Goal: Task Accomplishment & Management: Complete application form

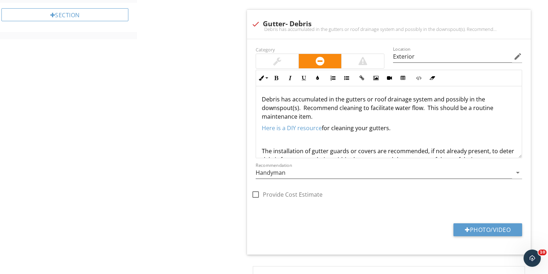
scroll to position [336, 0]
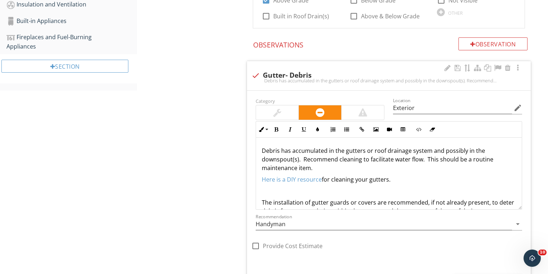
click at [256, 78] on div "Debris has accumulated in the gutters or roof drainage system and possibly in t…" at bounding box center [388, 81] width 275 height 6
checkbox input "true"
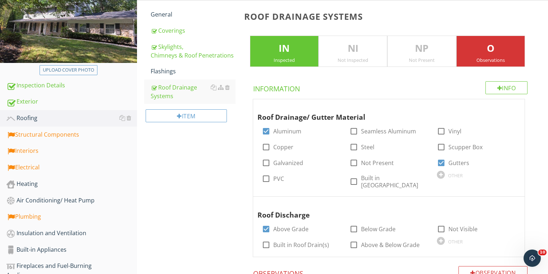
scroll to position [49, 0]
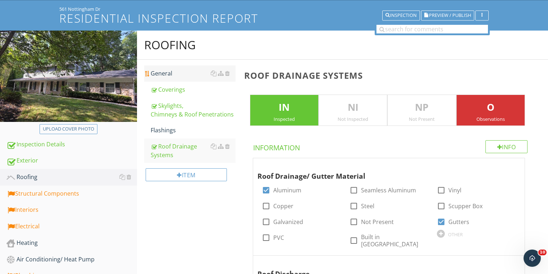
click at [161, 70] on div "General" at bounding box center [193, 73] width 85 height 9
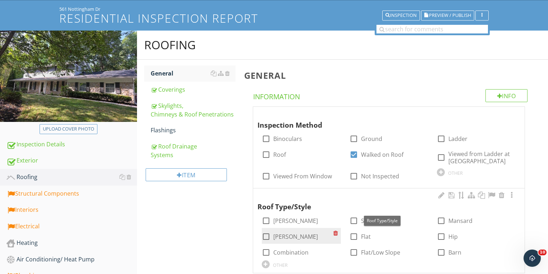
scroll to position [106, 0]
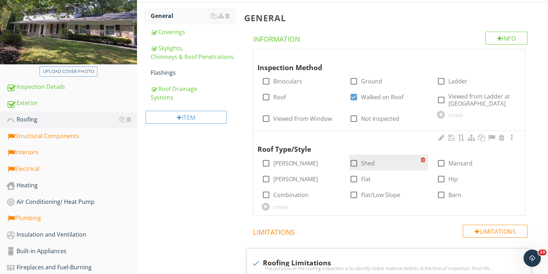
click at [354, 166] on div at bounding box center [353, 163] width 12 height 12
checkbox input "true"
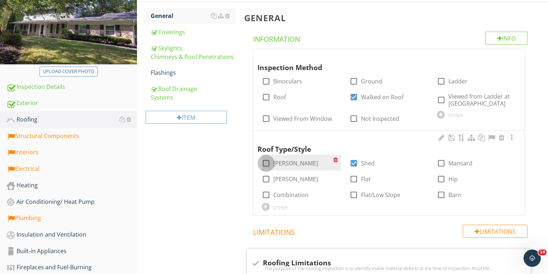
drag, startPoint x: 266, startPoint y: 166, endPoint x: 240, endPoint y: 160, distance: 26.5
click at [266, 166] on div at bounding box center [266, 163] width 12 height 12
checkbox input "true"
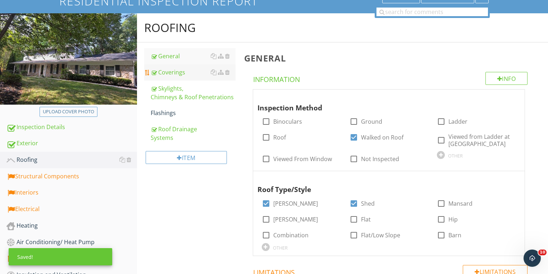
scroll to position [0, 0]
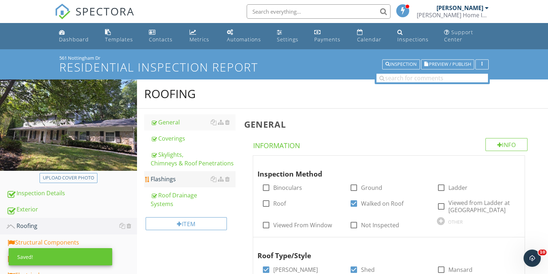
click at [167, 178] on div "Flashings" at bounding box center [193, 179] width 85 height 9
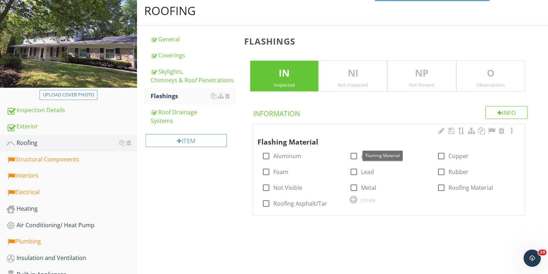
scroll to position [86, 0]
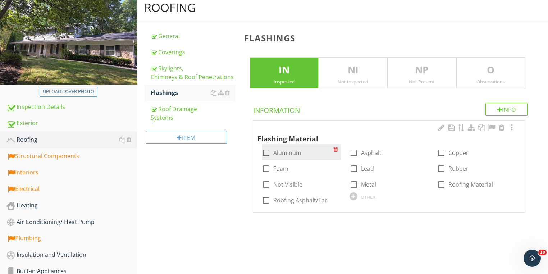
click at [265, 154] on div at bounding box center [266, 153] width 12 height 12
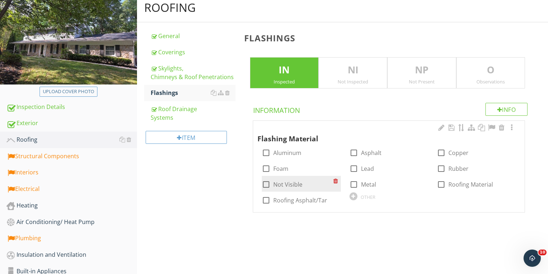
checkbox input "true"
click at [265, 185] on div at bounding box center [266, 184] width 12 height 12
checkbox input "true"
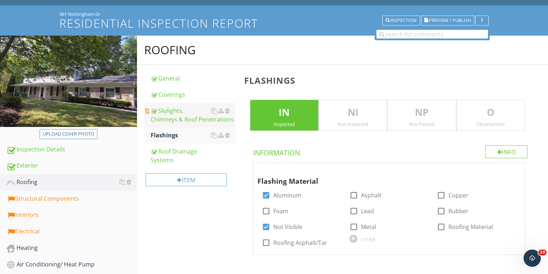
scroll to position [0, 0]
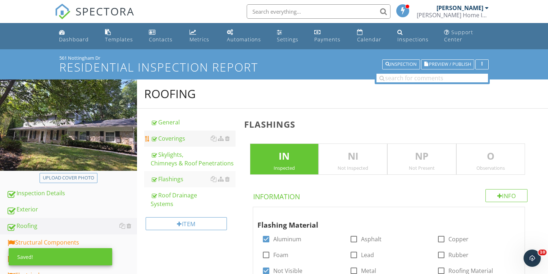
click at [171, 138] on div "Coverings" at bounding box center [193, 138] width 85 height 9
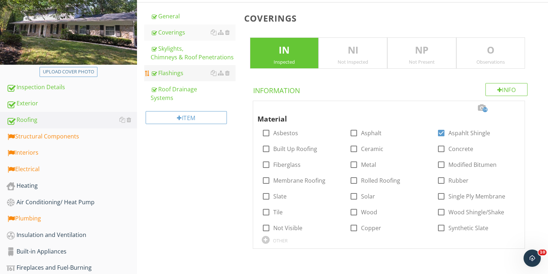
scroll to position [36, 0]
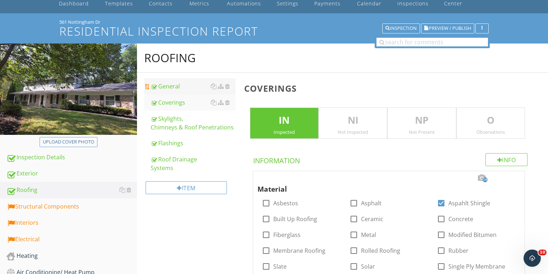
click at [170, 85] on div "General" at bounding box center [193, 86] width 85 height 9
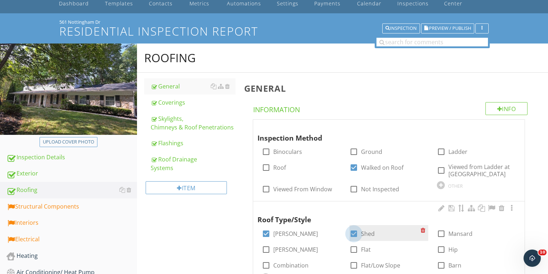
click at [353, 233] on div at bounding box center [353, 233] width 12 height 12
checkbox input "false"
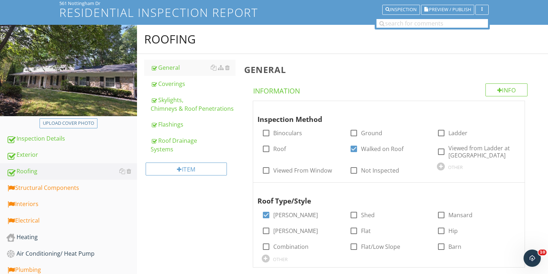
scroll to position [65, 0]
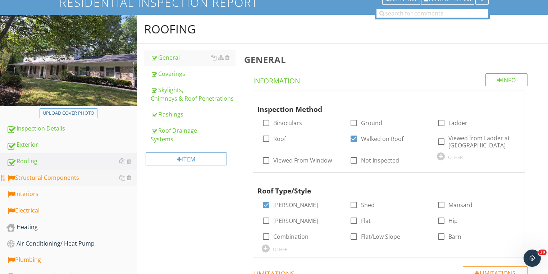
click at [46, 177] on div "Structural Components" at bounding box center [71, 177] width 130 height 9
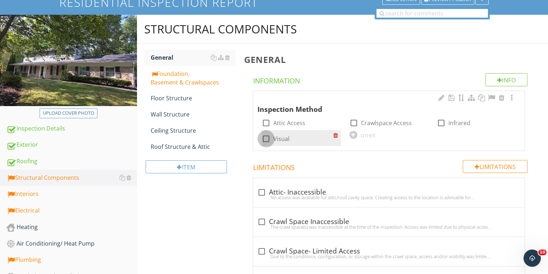
click at [263, 140] on div at bounding box center [266, 139] width 12 height 12
checkbox input "true"
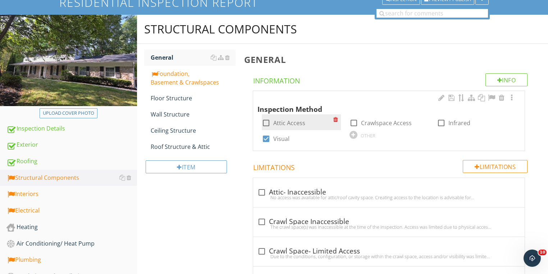
click at [265, 124] on div at bounding box center [266, 123] width 12 height 12
checkbox input "true"
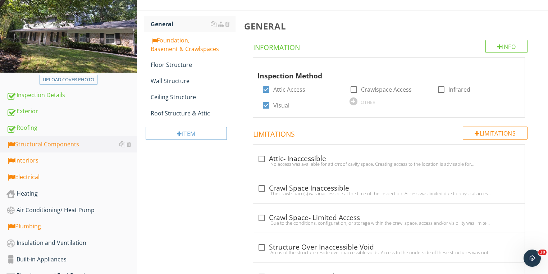
scroll to position [151, 0]
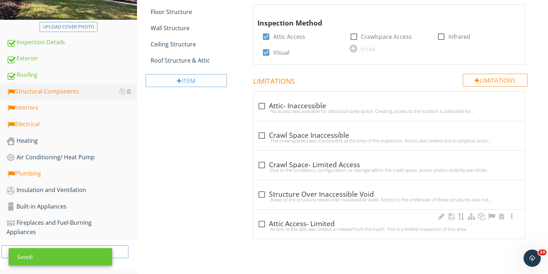
click at [260, 226] on div "Access to the attic was limited or viewed from the hatch. This is a limited ins…" at bounding box center [388, 229] width 263 height 6
checkbox input "true"
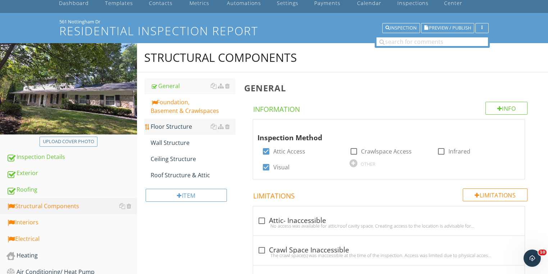
scroll to position [36, 0]
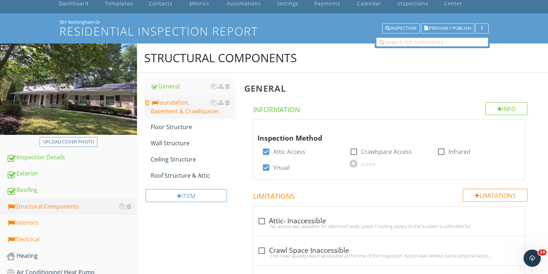
click at [165, 108] on div "Foundation, Basement & Crawlspaces" at bounding box center [193, 106] width 85 height 17
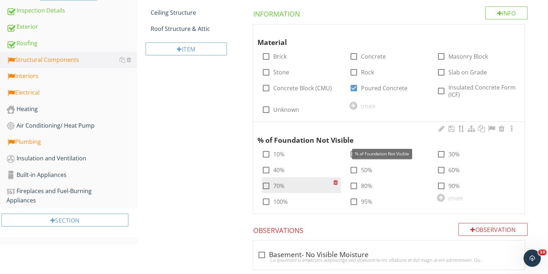
scroll to position [208, 0]
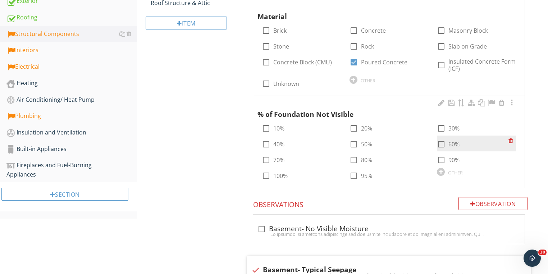
click at [439, 144] on div at bounding box center [441, 144] width 12 height 12
checkbox input "true"
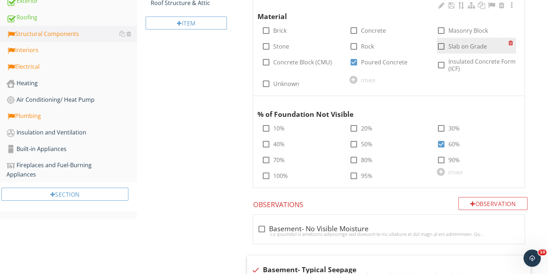
click at [439, 46] on div at bounding box center [441, 46] width 12 height 12
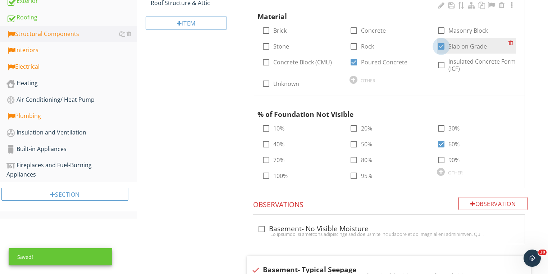
checkbox input "true"
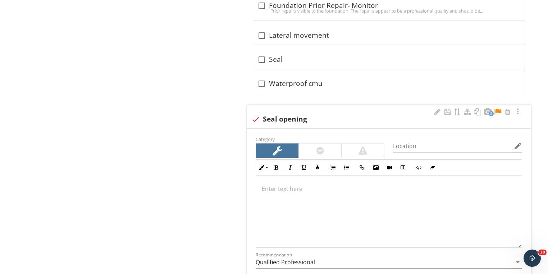
scroll to position [1875, 0]
click at [498, 108] on div at bounding box center [497, 111] width 9 height 7
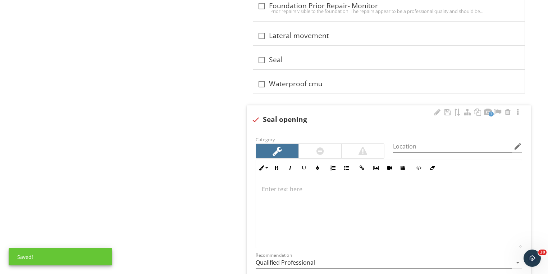
click at [254, 114] on div at bounding box center [255, 120] width 12 height 12
checkbox input "true"
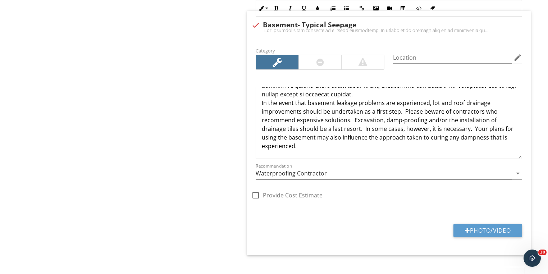
scroll to position [525, 0]
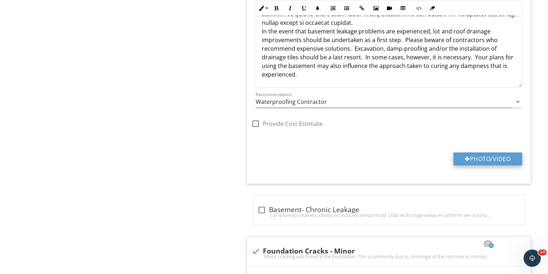
click at [482, 161] on button "Photo/Video" at bounding box center [487, 158] width 69 height 13
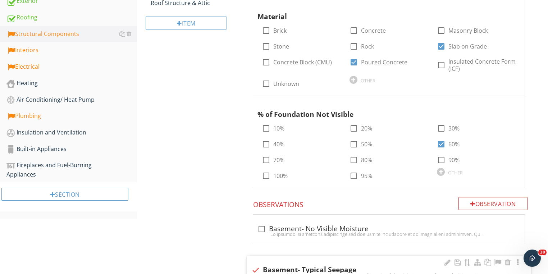
scroll to position [65, 0]
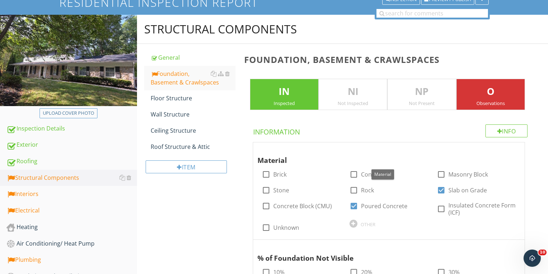
type input "C:\fakepath\photo - 2025-09-29T075000.074.jpg"
click at [164, 98] on div "Floor Structure" at bounding box center [193, 98] width 85 height 9
type textarea "<p>Minor cracking was noted at the foundation.&nbsp; This is commonly due to, s…"
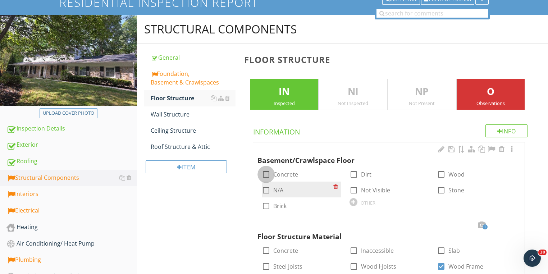
drag, startPoint x: 265, startPoint y: 174, endPoint x: 336, endPoint y: 187, distance: 72.3
click at [265, 174] on div at bounding box center [266, 174] width 12 height 12
checkbox input "true"
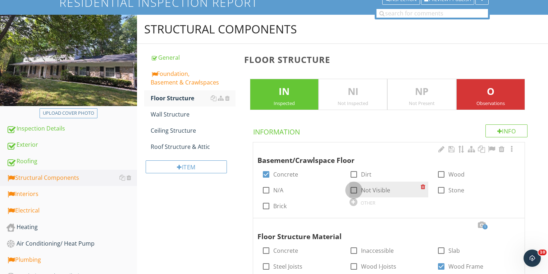
drag, startPoint x: 356, startPoint y: 191, endPoint x: 350, endPoint y: 187, distance: 8.1
click at [356, 191] on div at bounding box center [353, 190] width 12 height 12
checkbox input "true"
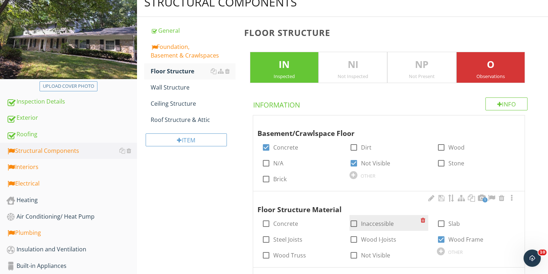
scroll to position [151, 0]
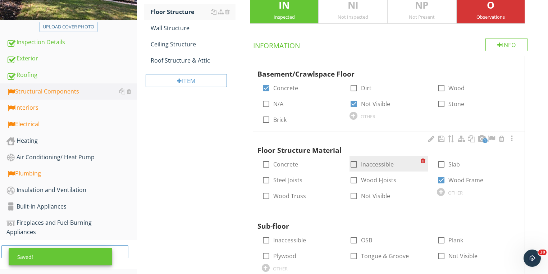
click at [351, 162] on div at bounding box center [353, 164] width 12 height 12
checkbox input "true"
drag, startPoint x: 479, startPoint y: 139, endPoint x: 474, endPoint y: 142, distance: 6.6
click at [479, 139] on div at bounding box center [481, 138] width 9 height 7
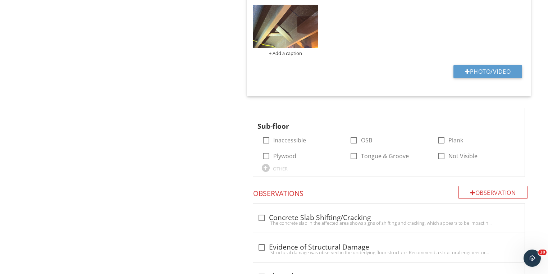
scroll to position [496, 0]
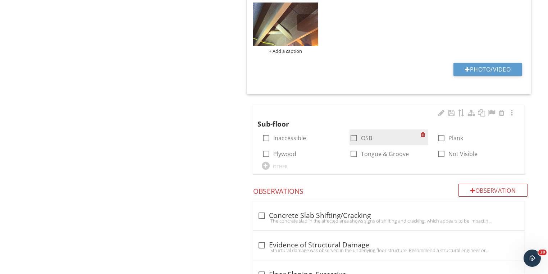
click at [352, 143] on div at bounding box center [353, 138] width 12 height 12
checkbox input "true"
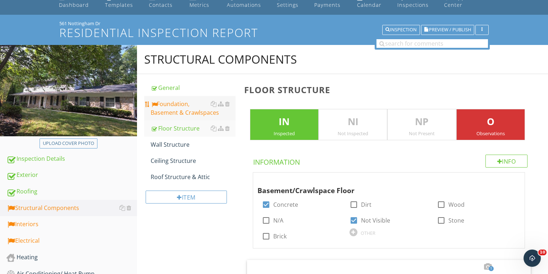
scroll to position [0, 0]
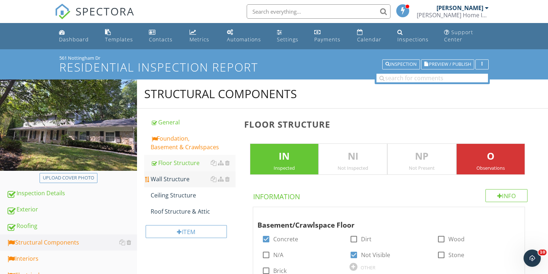
click at [177, 177] on div "Wall Structure" at bounding box center [193, 179] width 85 height 9
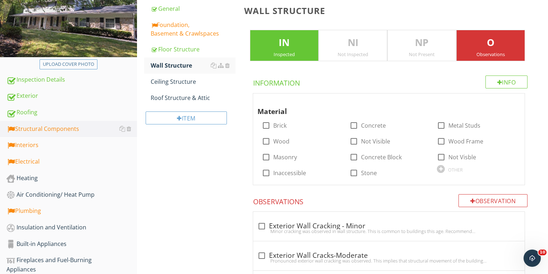
scroll to position [115, 0]
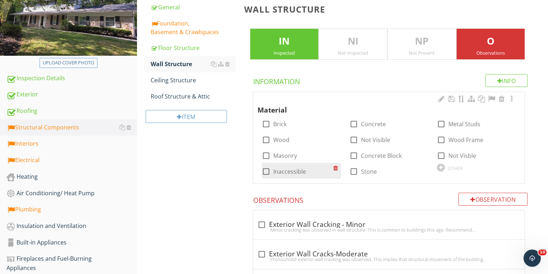
click at [266, 170] on div at bounding box center [266, 171] width 12 height 12
checkbox input "true"
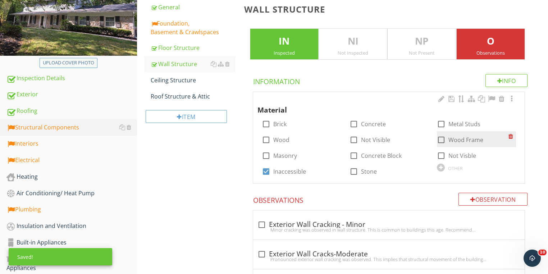
click at [441, 138] on div at bounding box center [441, 140] width 12 height 12
checkbox input "true"
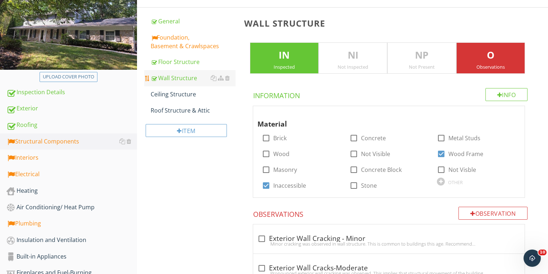
scroll to position [57, 0]
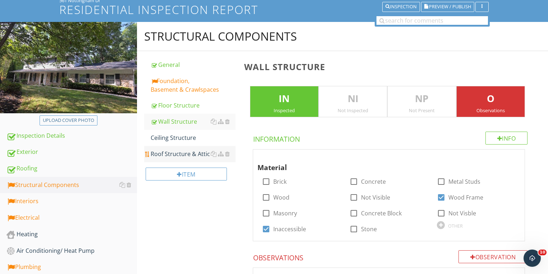
click at [170, 156] on div "Roof Structure & Attic" at bounding box center [193, 153] width 85 height 9
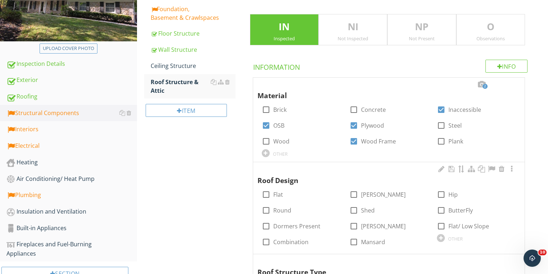
scroll to position [172, 0]
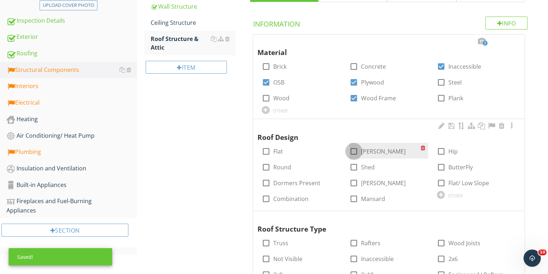
click at [358, 149] on div at bounding box center [353, 151] width 12 height 12
checkbox input "true"
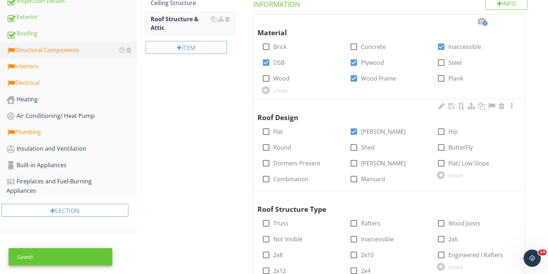
scroll to position [218, 0]
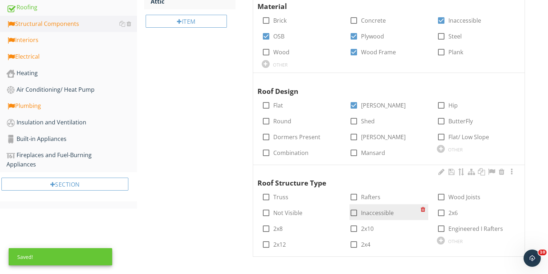
drag, startPoint x: 355, startPoint y: 199, endPoint x: 355, endPoint y: 206, distance: 6.8
click at [354, 199] on div at bounding box center [353, 197] width 12 height 12
checkbox input "true"
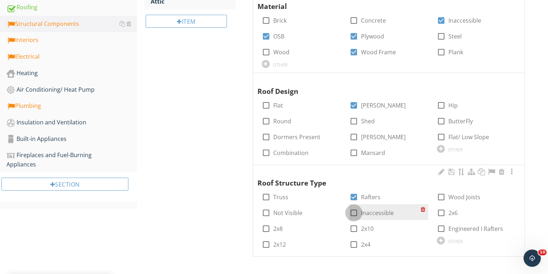
click at [355, 215] on div at bounding box center [353, 213] width 12 height 12
checkbox input "true"
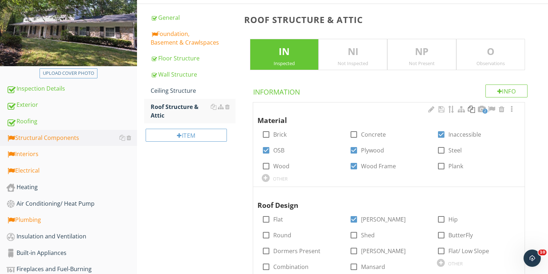
scroll to position [103, 0]
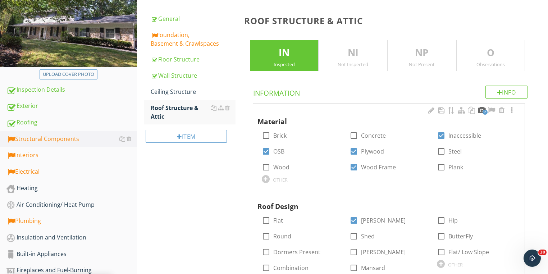
click at [480, 110] on div at bounding box center [481, 110] width 9 height 7
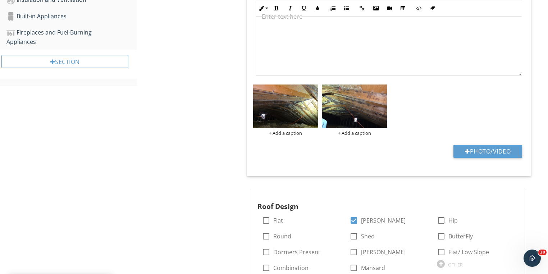
scroll to position [362, 0]
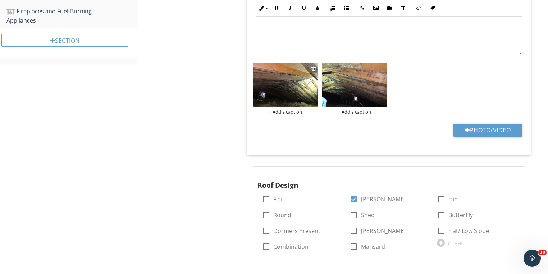
click at [291, 96] on img at bounding box center [285, 84] width 65 height 43
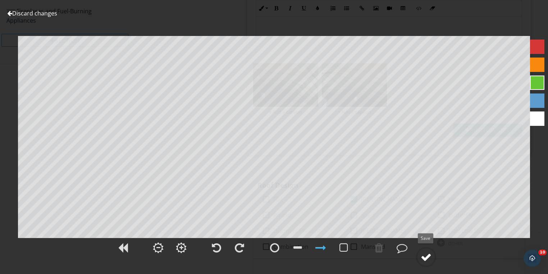
click at [428, 257] on div at bounding box center [425, 256] width 11 height 11
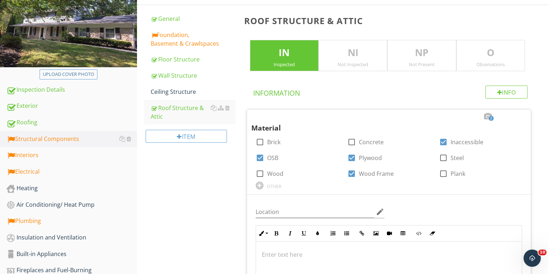
scroll to position [54, 0]
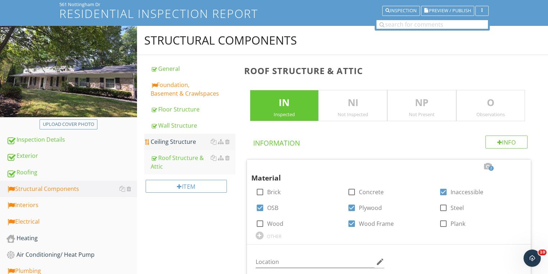
click at [170, 140] on div "Ceiling Structure" at bounding box center [193, 141] width 85 height 9
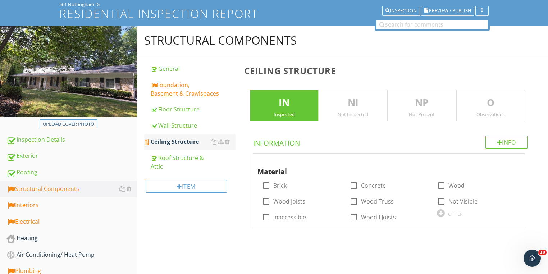
click at [154, 134] on link "Ceiling Structure" at bounding box center [193, 142] width 85 height 16
click at [167, 143] on div "Ceiling Structure" at bounding box center [193, 141] width 85 height 9
click at [170, 143] on div "Ceiling Structure" at bounding box center [193, 141] width 85 height 9
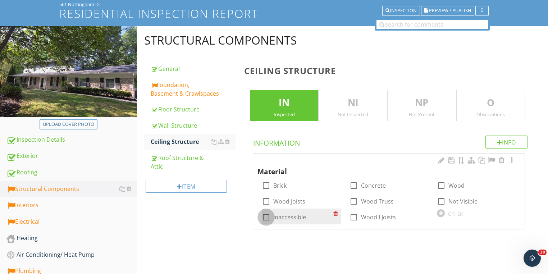
click at [264, 217] on div at bounding box center [266, 217] width 12 height 12
checkbox input "true"
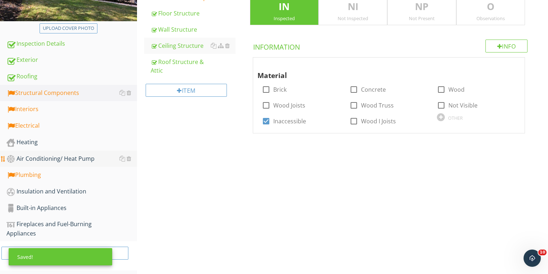
scroll to position [151, 0]
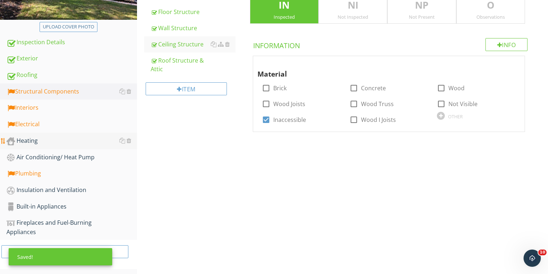
click at [29, 139] on div "Heating" at bounding box center [71, 140] width 130 height 9
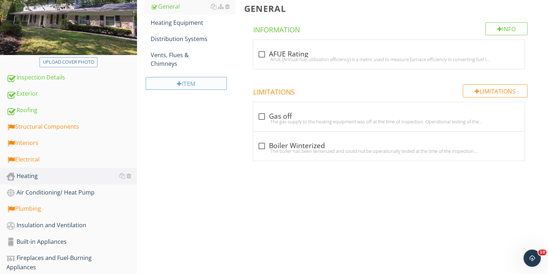
scroll to position [65, 0]
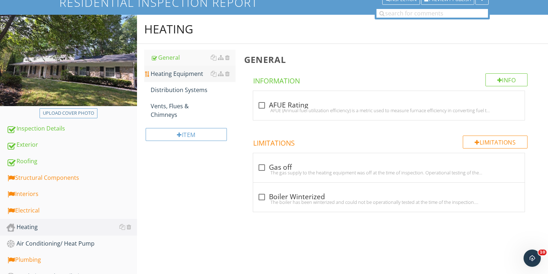
click at [170, 74] on div "Heating Equipment" at bounding box center [193, 73] width 85 height 9
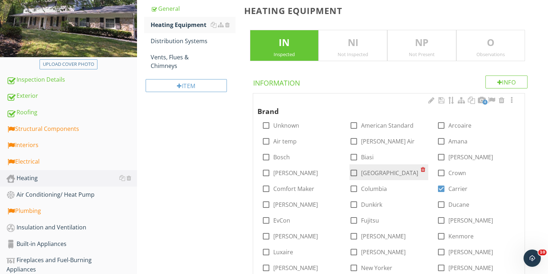
scroll to position [122, 0]
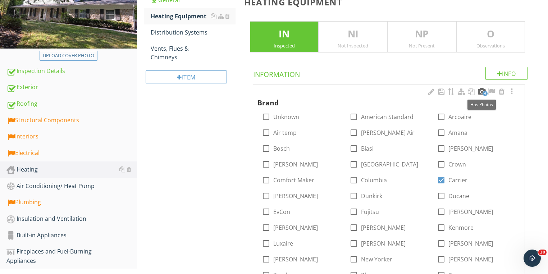
click at [479, 92] on div at bounding box center [481, 91] width 9 height 7
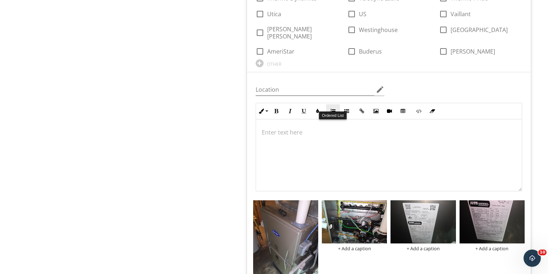
scroll to position [553, 0]
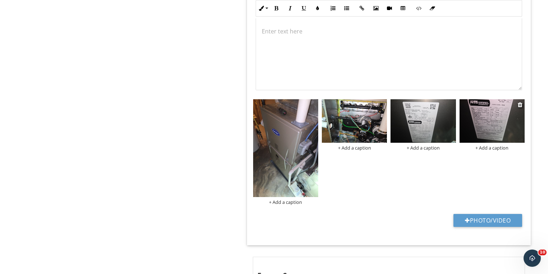
click at [476, 118] on img at bounding box center [491, 120] width 65 height 43
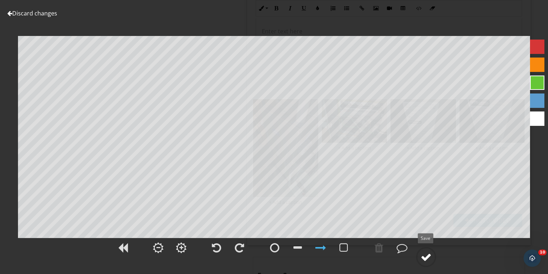
drag, startPoint x: 431, startPoint y: 255, endPoint x: 428, endPoint y: 254, distance: 4.0
click at [431, 255] on div at bounding box center [426, 257] width 20 height 20
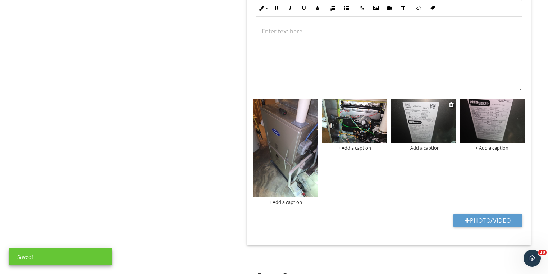
click at [428, 124] on img at bounding box center [422, 120] width 65 height 43
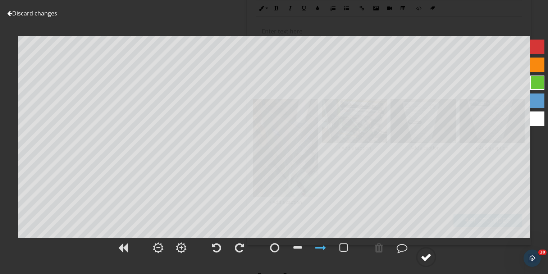
click at [426, 256] on div at bounding box center [425, 256] width 11 height 11
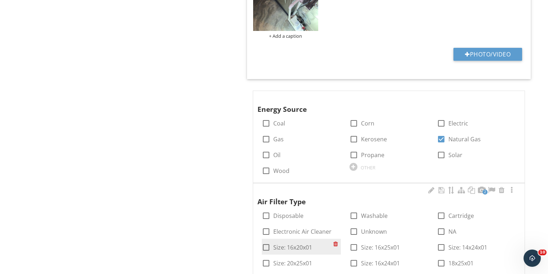
scroll to position [783, 0]
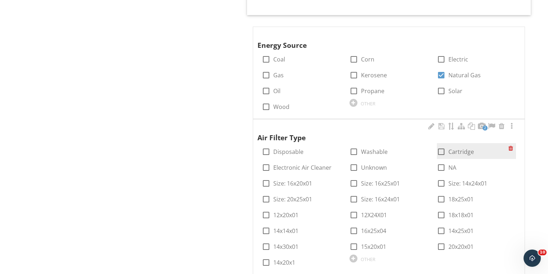
click at [441, 146] on div at bounding box center [441, 152] width 12 height 12
checkbox input "true"
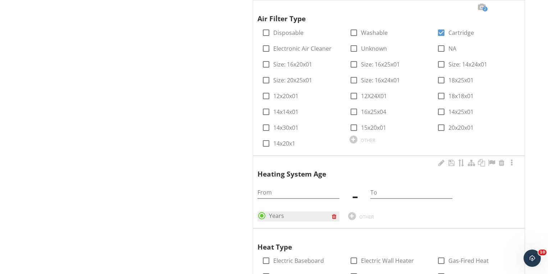
scroll to position [956, 0]
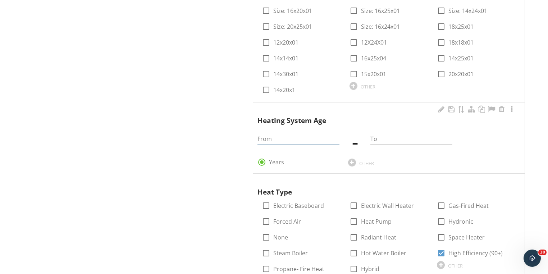
drag, startPoint x: 271, startPoint y: 131, endPoint x: 265, endPoint y: 132, distance: 5.5
click at [271, 133] on input "From" at bounding box center [298, 139] width 82 height 12
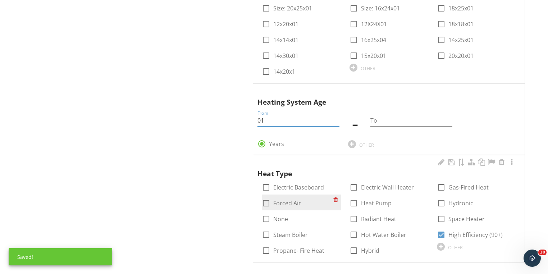
type input "01"
click at [269, 197] on div at bounding box center [266, 203] width 12 height 12
checkbox input "true"
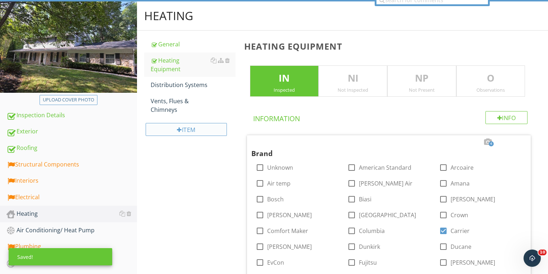
scroll to position [0, 0]
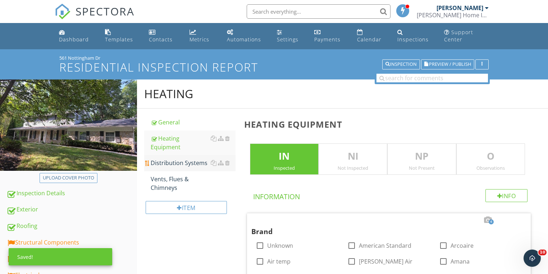
click at [175, 158] on div "Distribution Systems" at bounding box center [193, 162] width 85 height 9
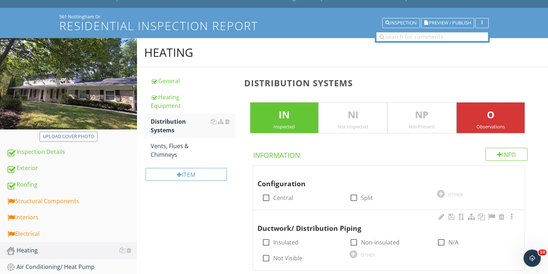
scroll to position [86, 0]
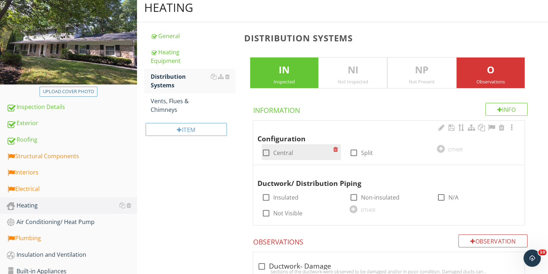
drag, startPoint x: 264, startPoint y: 150, endPoint x: 268, endPoint y: 152, distance: 4.8
click at [264, 151] on div at bounding box center [266, 153] width 12 height 12
checkbox input "true"
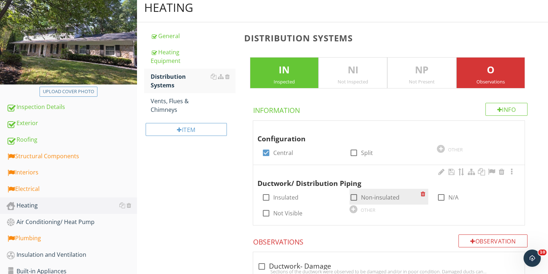
click at [355, 199] on div at bounding box center [353, 197] width 12 height 12
checkbox input "true"
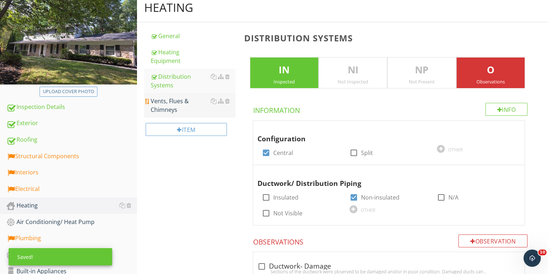
click at [158, 97] on div "Vents, Flues & Chimneys" at bounding box center [193, 105] width 85 height 17
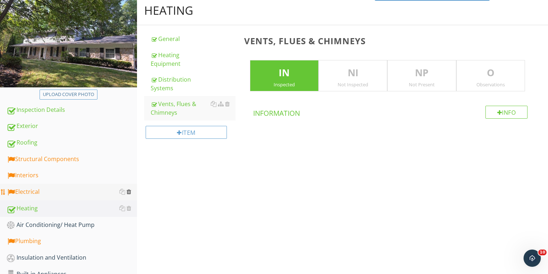
scroll to position [144, 0]
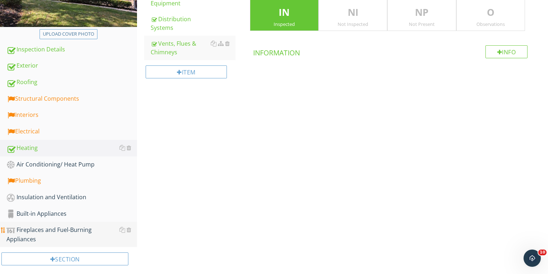
click at [30, 229] on div "Fireplaces and Fuel-Burning Appliances" at bounding box center [71, 234] width 130 height 18
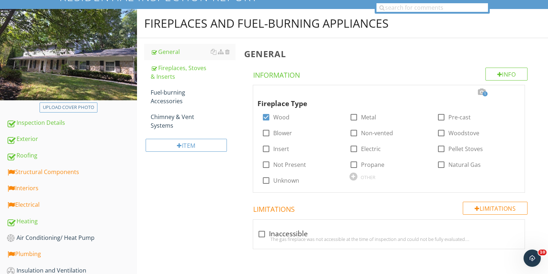
scroll to position [57, 0]
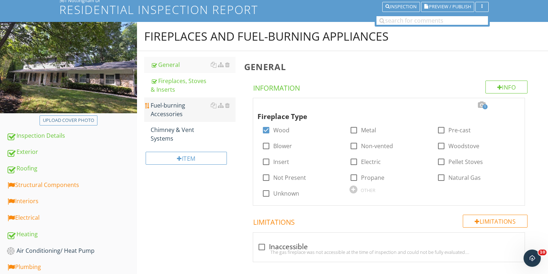
click at [164, 107] on div "Fuel-burning Accessories" at bounding box center [193, 109] width 85 height 17
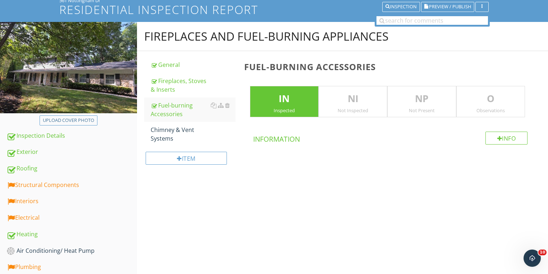
drag, startPoint x: 405, startPoint y: 105, endPoint x: 400, endPoint y: 106, distance: 4.8
click at [404, 105] on p "NP" at bounding box center [421, 99] width 68 height 14
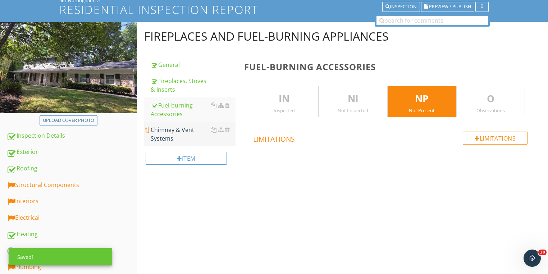
click at [166, 134] on div "Chimney & Vent Systems" at bounding box center [193, 133] width 85 height 17
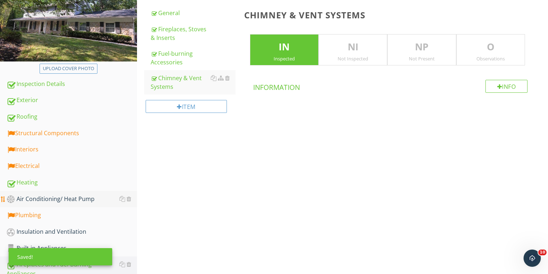
scroll to position [151, 0]
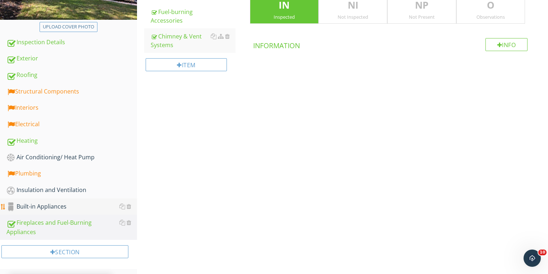
click at [33, 204] on div "Built-in Appliances" at bounding box center [71, 206] width 130 height 9
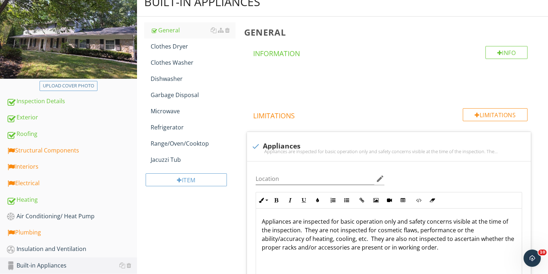
scroll to position [7, 0]
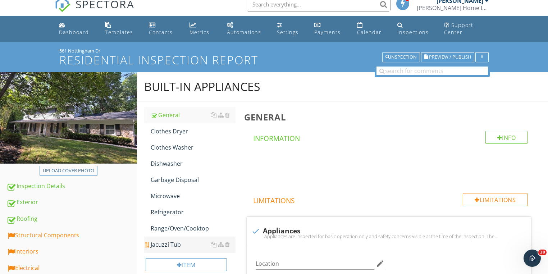
click at [171, 243] on div "Jacuzzi Tub" at bounding box center [193, 244] width 85 height 9
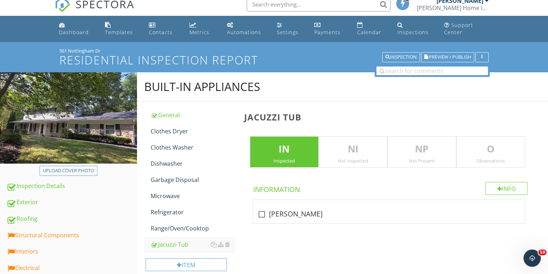
drag, startPoint x: 410, startPoint y: 154, endPoint x: 271, endPoint y: 175, distance: 140.3
click at [406, 154] on p "NP" at bounding box center [421, 149] width 68 height 14
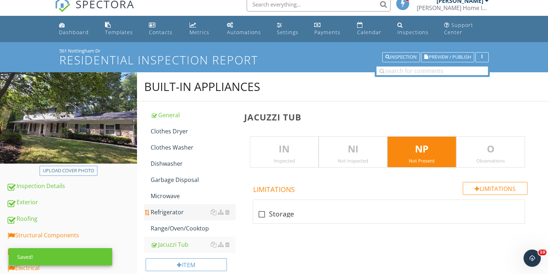
drag, startPoint x: 181, startPoint y: 228, endPoint x: 197, endPoint y: 218, distance: 18.1
click at [181, 228] on div "Range/Oven/Cooktop" at bounding box center [193, 228] width 85 height 9
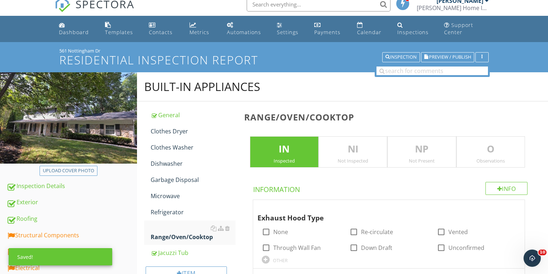
click at [343, 154] on p "NI" at bounding box center [353, 149] width 68 height 14
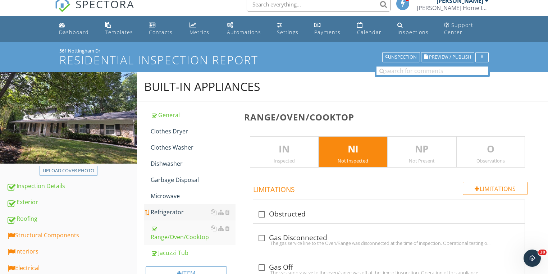
click at [165, 211] on div "Refrigerator" at bounding box center [193, 212] width 85 height 9
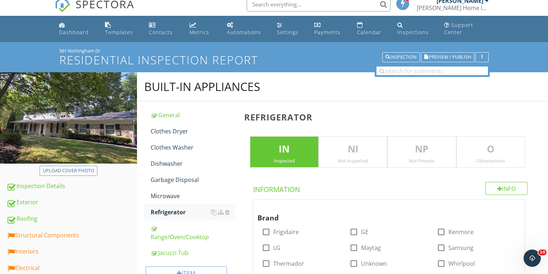
click at [359, 153] on p "NI" at bounding box center [353, 149] width 68 height 14
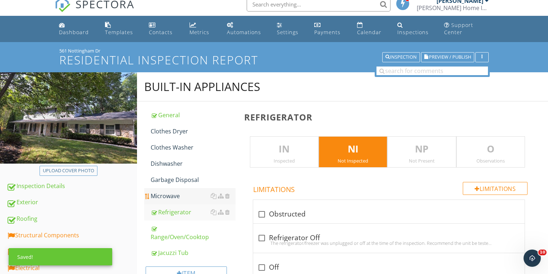
click at [165, 197] on div "Microwave" at bounding box center [193, 195] width 85 height 9
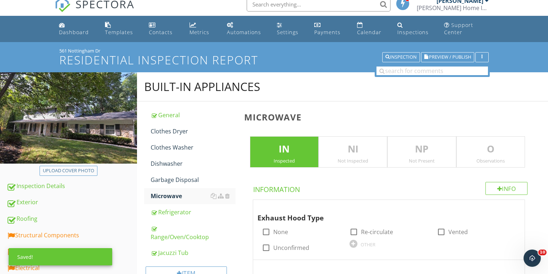
click at [359, 154] on p "NI" at bounding box center [353, 149] width 68 height 14
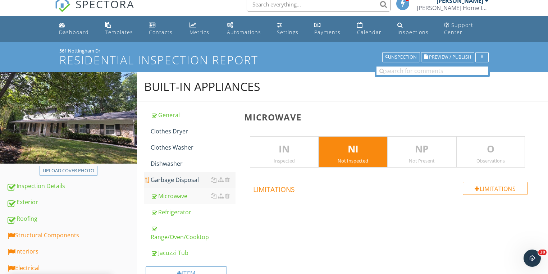
click at [179, 176] on div "Garbage Disposal" at bounding box center [193, 179] width 85 height 9
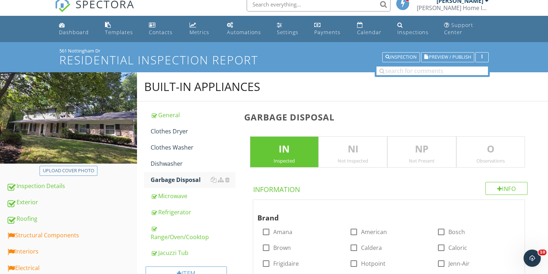
click at [338, 144] on p "NI" at bounding box center [353, 149] width 68 height 14
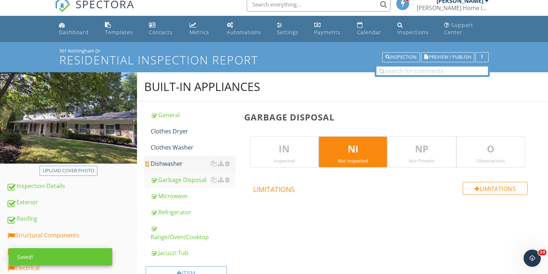
click at [166, 162] on div "Dishwasher" at bounding box center [193, 163] width 85 height 9
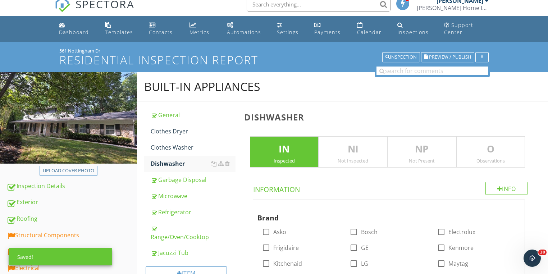
click at [338, 145] on p "NI" at bounding box center [353, 149] width 68 height 14
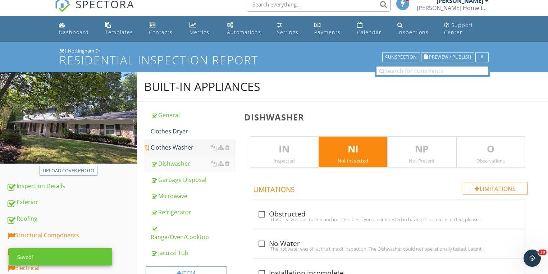
click at [168, 145] on div "Clothes Washer" at bounding box center [193, 147] width 85 height 9
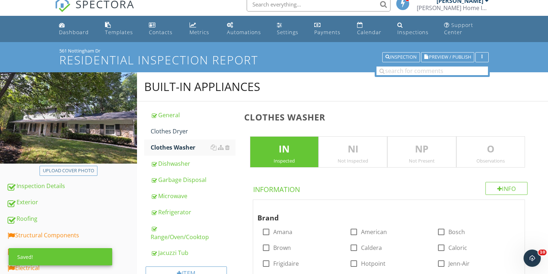
click at [374, 135] on div "Clothes Washer IN Inspected NI Not Inspected NP Not Present O Observations Info…" at bounding box center [394, 248] width 308 height 294
click at [358, 144] on p "NI" at bounding box center [353, 149] width 68 height 14
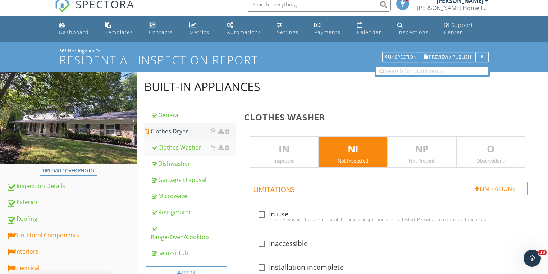
click at [162, 128] on div "Clothes Dryer" at bounding box center [193, 131] width 85 height 9
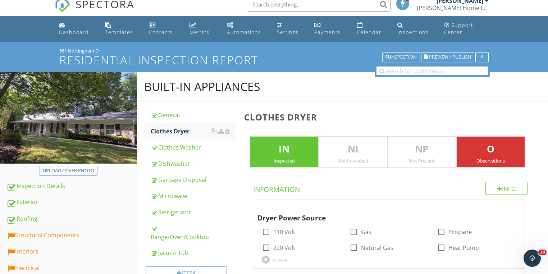
click at [376, 151] on p "NI" at bounding box center [353, 149] width 68 height 14
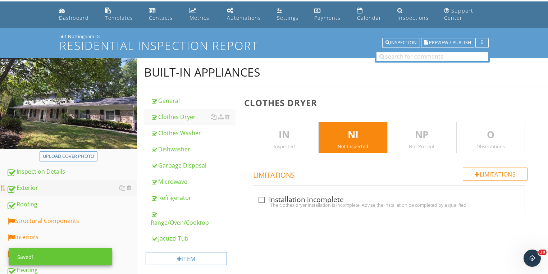
scroll to position [7, 0]
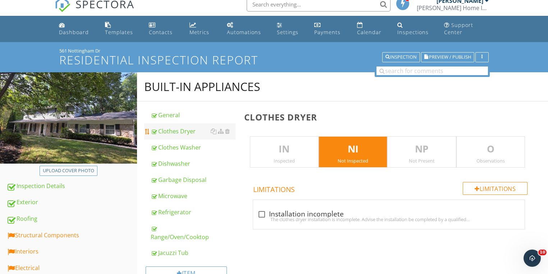
click at [177, 135] on link "Clothes Dryer" at bounding box center [193, 131] width 85 height 16
click at [291, 160] on div "Inspected" at bounding box center [284, 161] width 68 height 6
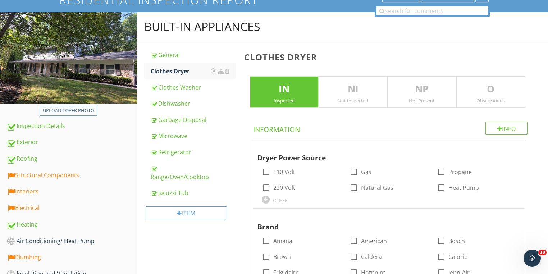
scroll to position [10, 0]
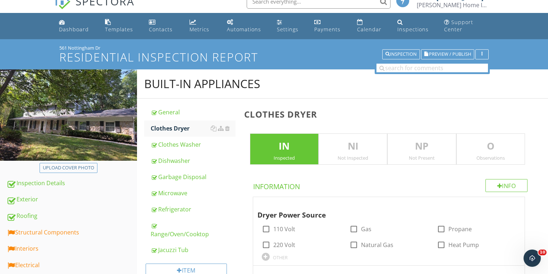
drag, startPoint x: 481, startPoint y: 150, endPoint x: 453, endPoint y: 179, distance: 40.4
click at [480, 151] on p "O" at bounding box center [490, 146] width 68 height 14
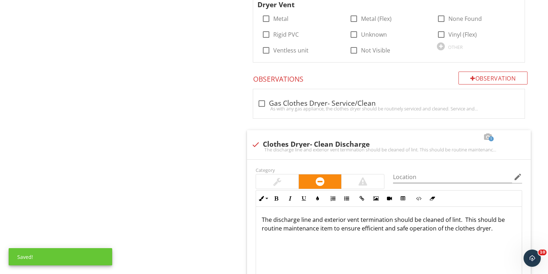
scroll to position [556, 0]
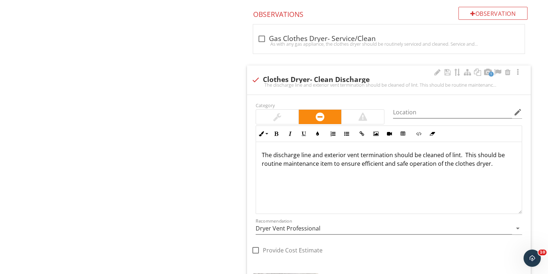
click at [258, 250] on div at bounding box center [255, 250] width 12 height 12
checkbox input "true"
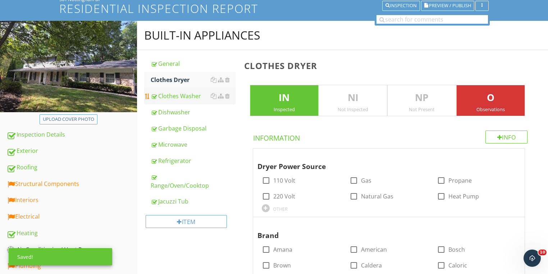
scroll to position [39, 0]
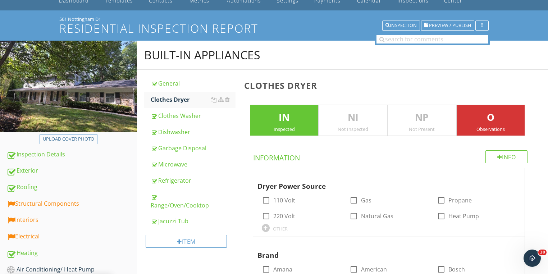
click at [371, 121] on p "NI" at bounding box center [353, 117] width 68 height 14
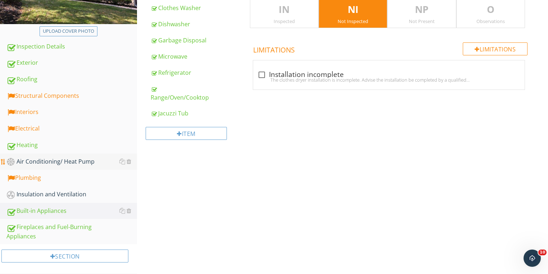
scroll to position [151, 0]
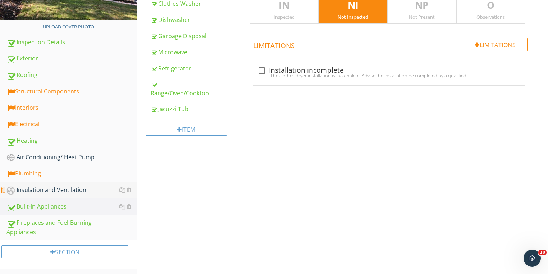
click at [42, 189] on div "Insulation and Ventilation" at bounding box center [71, 189] width 130 height 9
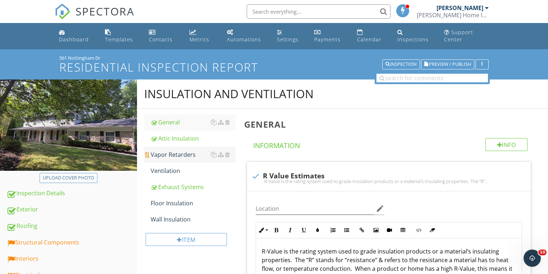
click at [184, 152] on div "Vapor Retarders" at bounding box center [193, 154] width 85 height 9
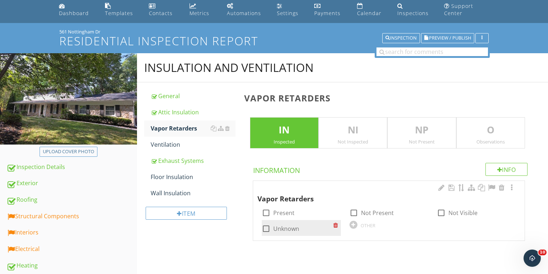
scroll to position [57, 0]
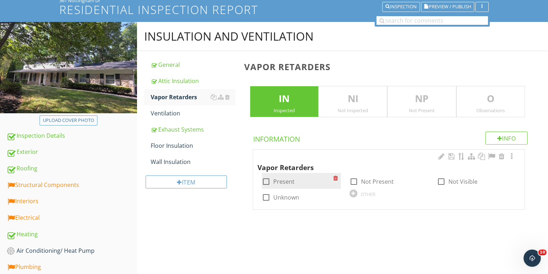
click at [264, 181] on div at bounding box center [266, 181] width 12 height 12
checkbox input "true"
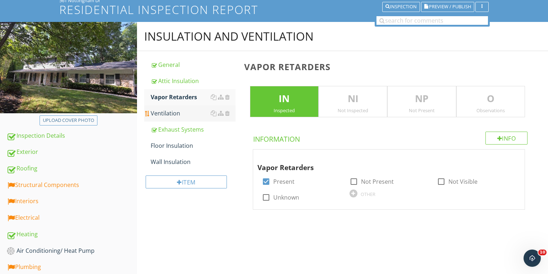
click at [164, 111] on div "Ventilation" at bounding box center [193, 113] width 85 height 9
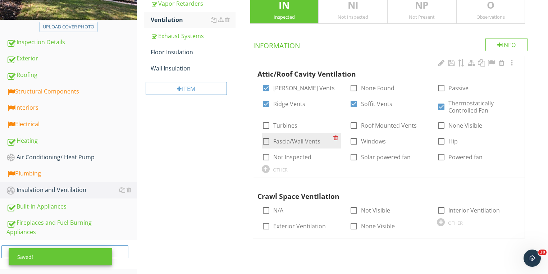
scroll to position [151, 0]
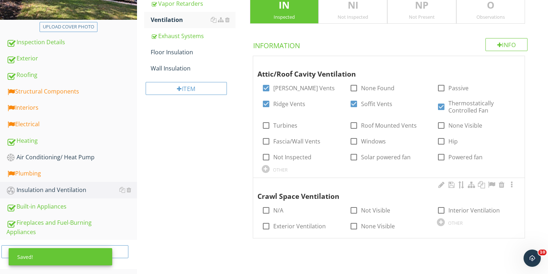
click at [258, 209] on div "check_box_outline_blank N/A" at bounding box center [301, 210] width 88 height 16
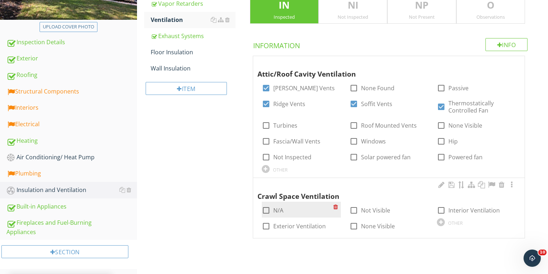
click at [264, 211] on div at bounding box center [266, 210] width 12 height 12
checkbox input "true"
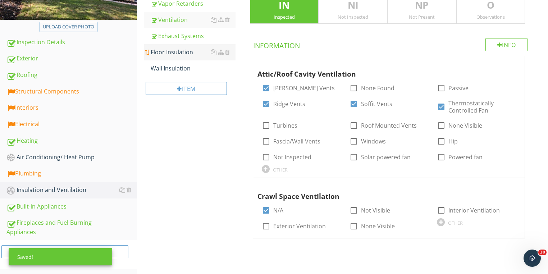
click at [156, 55] on div "Floor Insulation" at bounding box center [193, 52] width 85 height 9
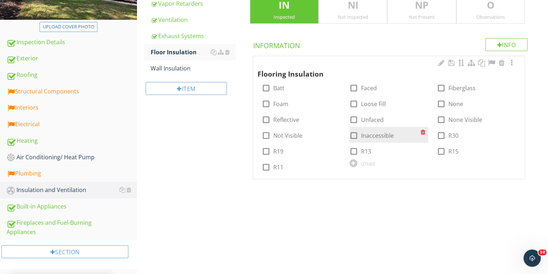
click at [352, 135] on div at bounding box center [353, 135] width 12 height 12
checkbox input "true"
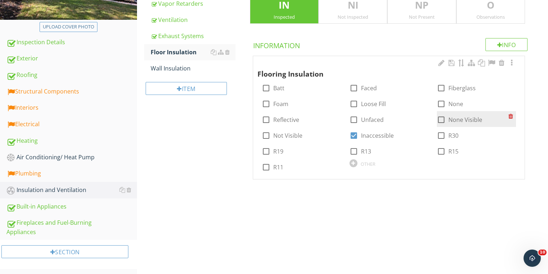
click at [440, 119] on div at bounding box center [441, 120] width 12 height 12
checkbox input "true"
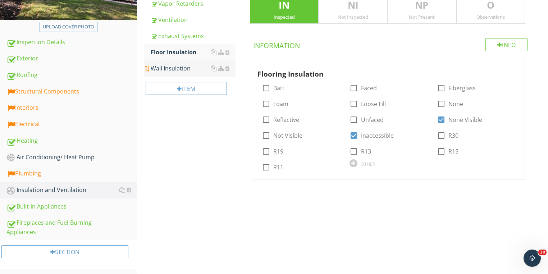
click at [177, 66] on div "Wall Insulation" at bounding box center [193, 68] width 85 height 9
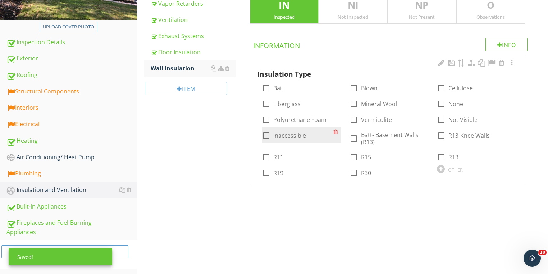
click at [263, 133] on div at bounding box center [266, 135] width 12 height 12
checkbox input "true"
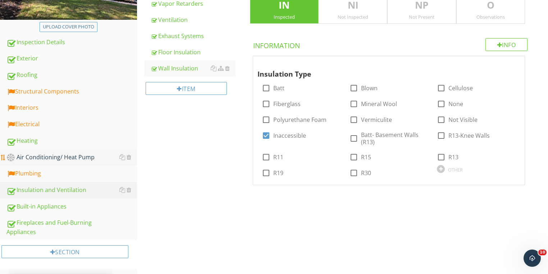
click at [23, 157] on div "Air Conditioning/ Heat Pump" at bounding box center [71, 157] width 130 height 9
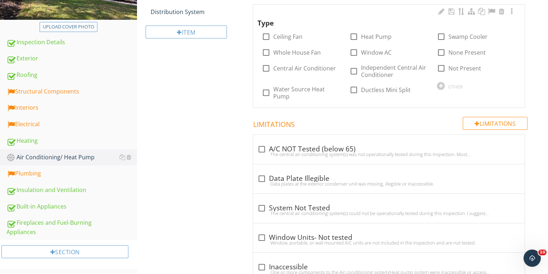
click at [258, 73] on div "check_box_outline_blank Central Air Conditioner" at bounding box center [301, 68] width 88 height 16
click at [263, 69] on div at bounding box center [266, 71] width 12 height 12
checkbox input "true"
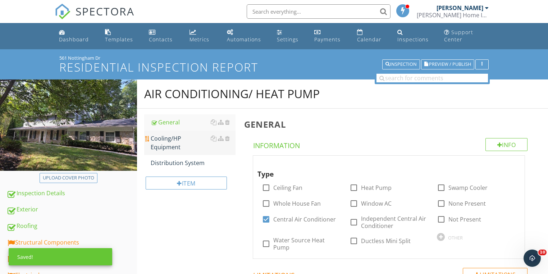
click at [165, 143] on div "Cooling/HP Equipment" at bounding box center [193, 142] width 85 height 17
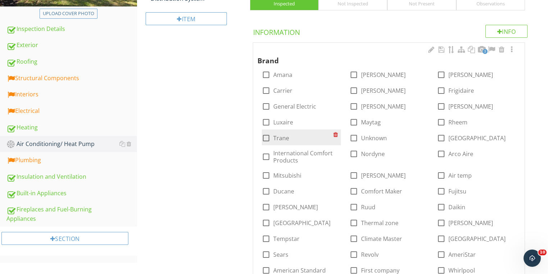
scroll to position [172, 0]
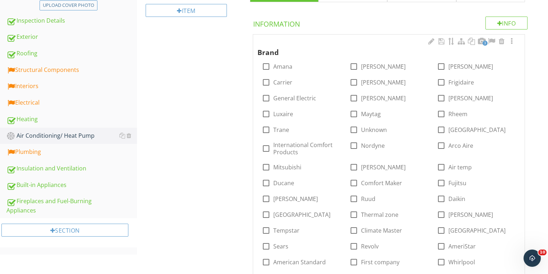
click at [479, 42] on div at bounding box center [481, 41] width 9 height 7
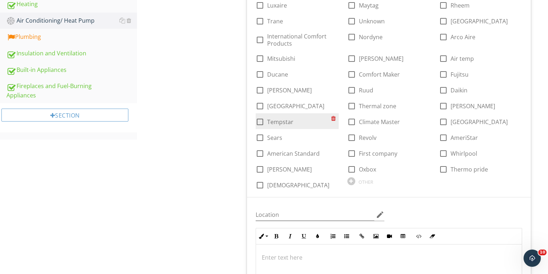
scroll to position [201, 0]
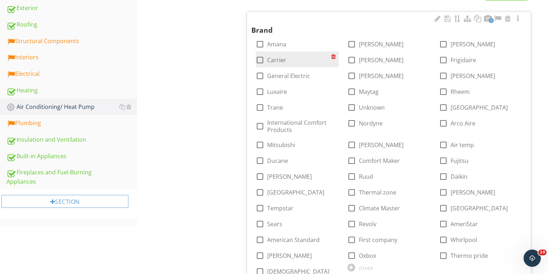
click at [259, 64] on div at bounding box center [260, 60] width 12 height 12
checkbox input "true"
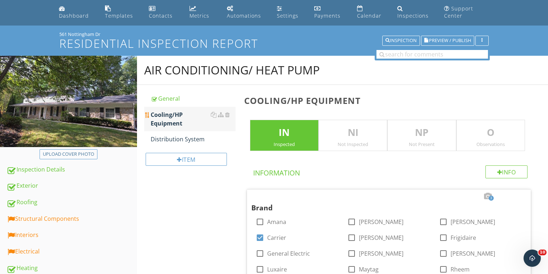
scroll to position [0, 0]
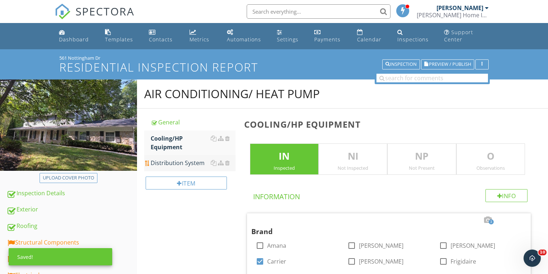
click at [162, 164] on div "Distribution System" at bounding box center [193, 162] width 85 height 9
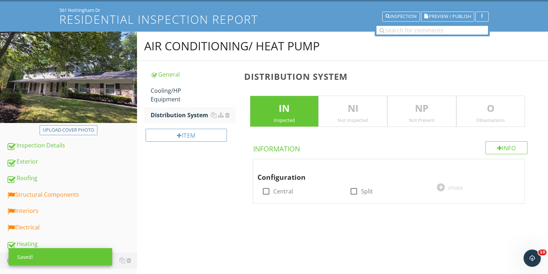
scroll to position [144, 0]
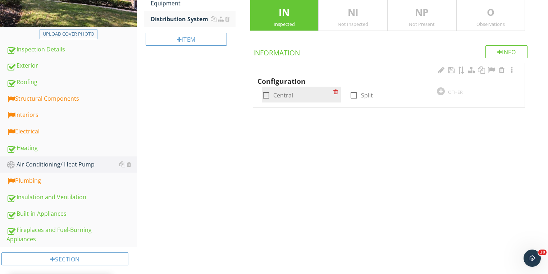
click at [267, 96] on div at bounding box center [266, 95] width 12 height 12
checkbox input "true"
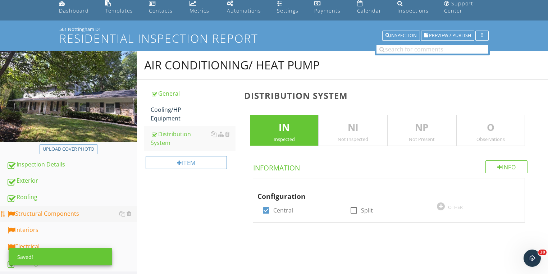
scroll to position [151, 0]
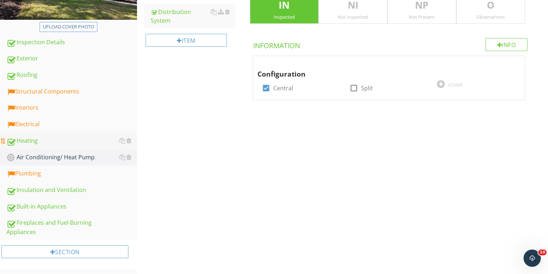
click at [29, 139] on div "Heating" at bounding box center [71, 140] width 130 height 9
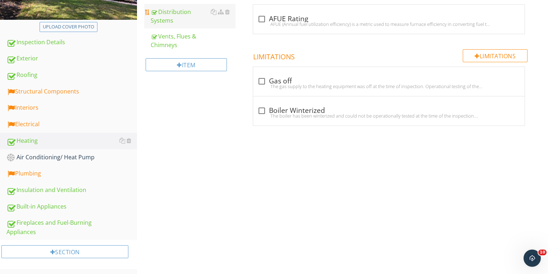
click at [161, 10] on div "Distribution Systems" at bounding box center [193, 16] width 85 height 17
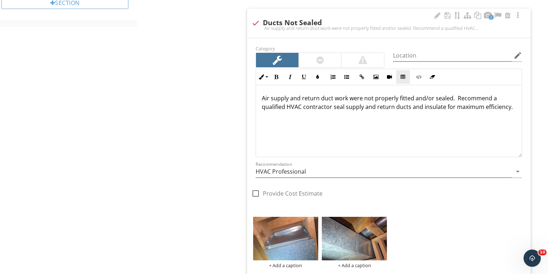
scroll to position [352, 0]
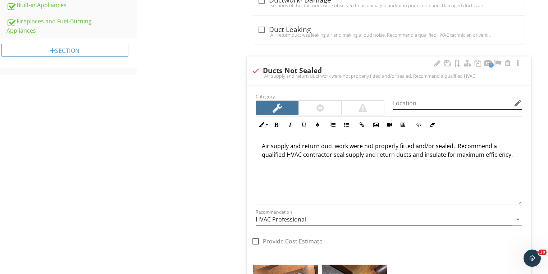
click at [518, 101] on icon "edit" at bounding box center [517, 103] width 9 height 9
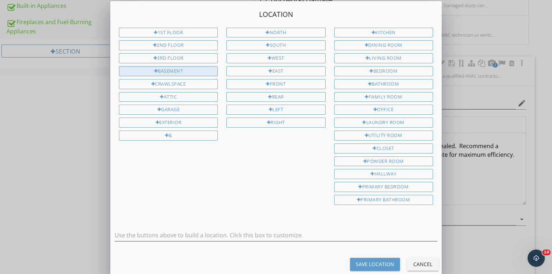
click at [164, 72] on div "Basement" at bounding box center [168, 71] width 99 height 10
type input "Basement"
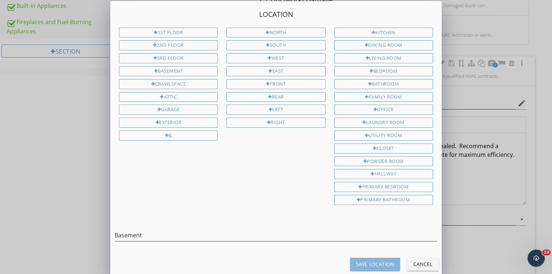
click at [359, 260] on div "Save Location" at bounding box center [375, 264] width 38 height 8
type input "Basement"
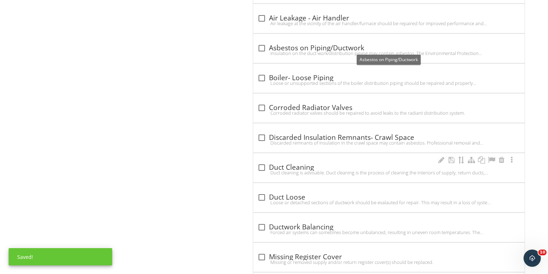
scroll to position [754, 0]
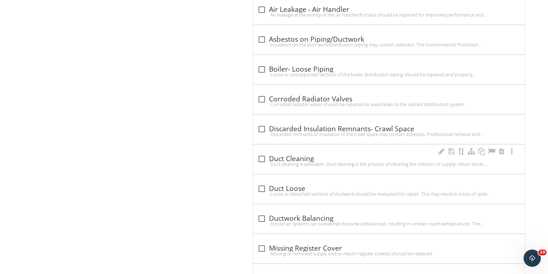
click at [264, 161] on div "Duct cleaning is advisable. Duct cleaning is the process of cleaning the interi…" at bounding box center [388, 164] width 263 height 6
checkbox input "true"
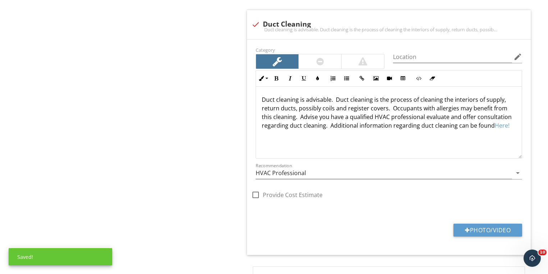
scroll to position [1042, 0]
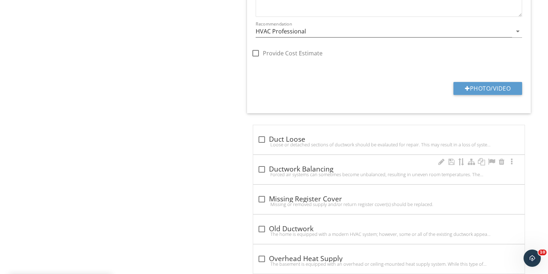
click at [258, 171] on div "Forced air systems can sometimes become unbalanced, resulting in uneven room te…" at bounding box center [388, 174] width 263 height 6
checkbox input "true"
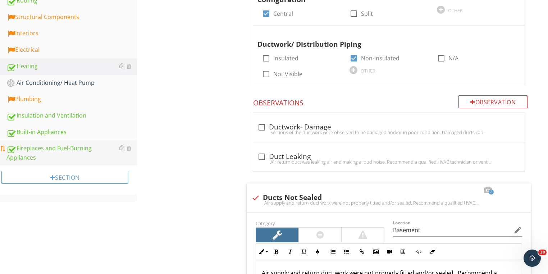
scroll to position [151, 0]
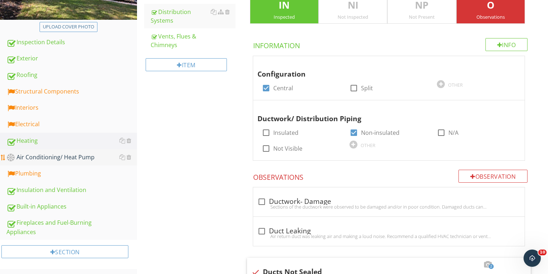
click at [30, 156] on div "Air Conditioning/ Heat Pump" at bounding box center [71, 157] width 130 height 9
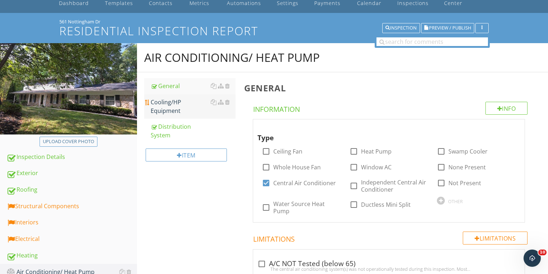
scroll to position [36, 0]
click at [172, 109] on div "Cooling/HP Equipment" at bounding box center [193, 106] width 85 height 17
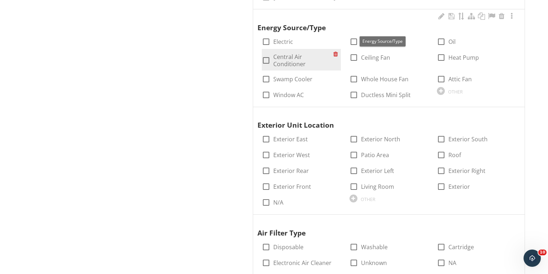
scroll to position [410, 0]
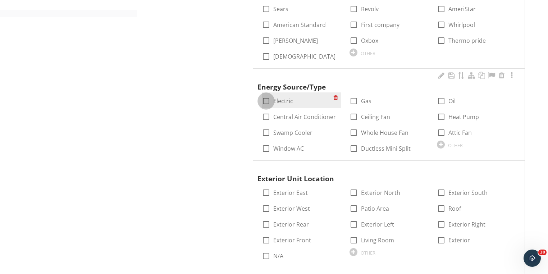
click at [265, 102] on div at bounding box center [266, 101] width 12 height 12
checkbox input "true"
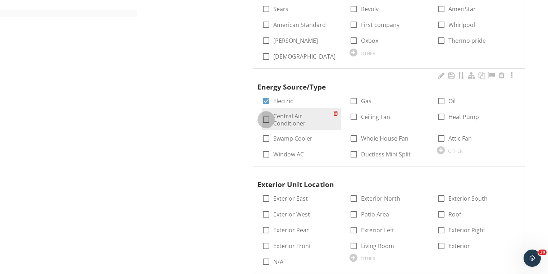
click at [264, 114] on div at bounding box center [266, 120] width 12 height 12
checkbox input "true"
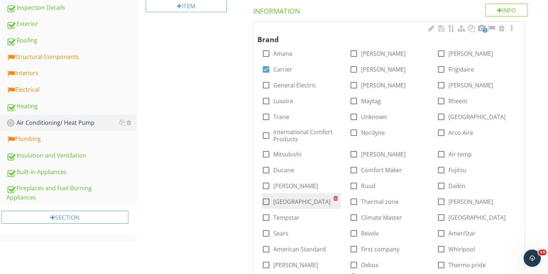
scroll to position [180, 0]
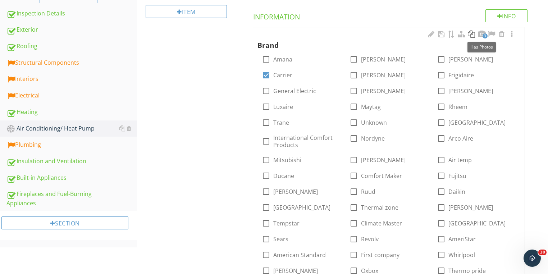
drag, startPoint x: 483, startPoint y: 33, endPoint x: 474, endPoint y: 41, distance: 11.7
click at [482, 34] on span "3" at bounding box center [484, 35] width 5 height 5
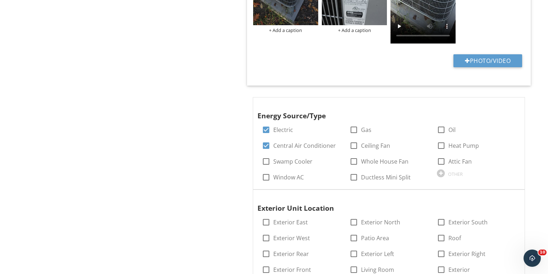
scroll to position [783, 0]
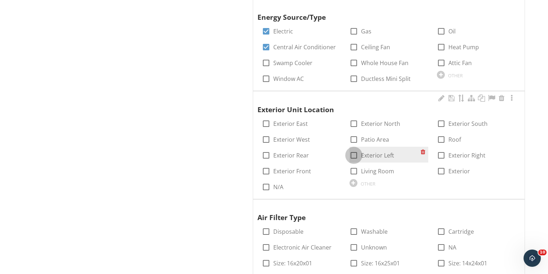
click at [350, 153] on div at bounding box center [353, 155] width 12 height 12
checkbox input "true"
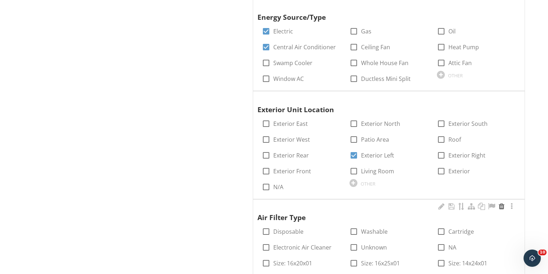
click at [501, 207] on div at bounding box center [501, 206] width 9 height 7
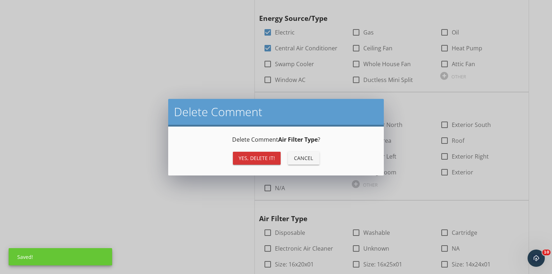
click at [266, 157] on div "Yes, Delete it!" at bounding box center [257, 158] width 36 height 8
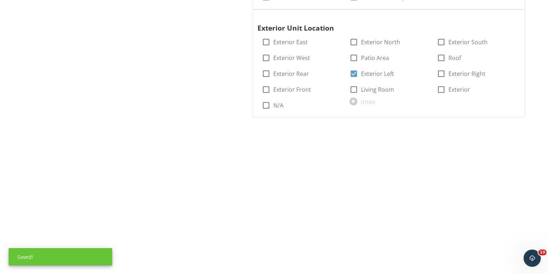
scroll to position [849, 0]
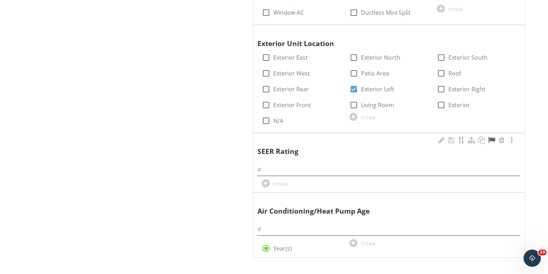
drag, startPoint x: 500, startPoint y: 140, endPoint x: 493, endPoint y: 141, distance: 6.9
click at [496, 141] on div at bounding box center [476, 140] width 79 height 9
click at [499, 139] on div at bounding box center [501, 140] width 9 height 7
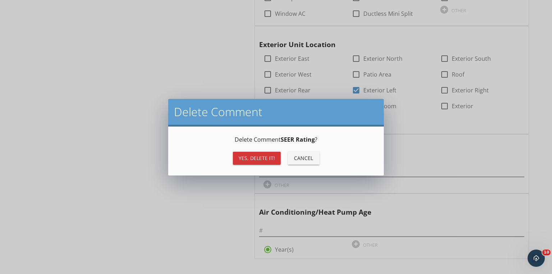
click at [257, 158] on div "Yes, Delete it!" at bounding box center [257, 158] width 36 height 8
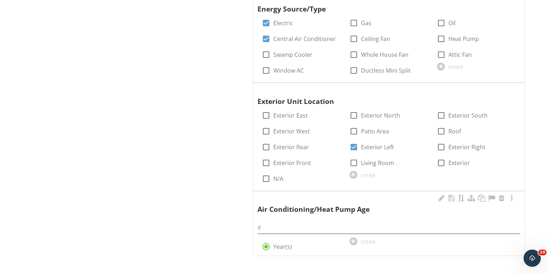
scroll to position [790, 0]
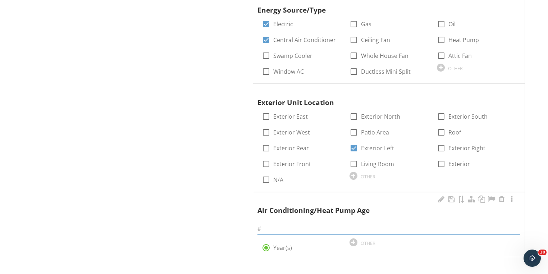
click at [293, 223] on input "text" at bounding box center [388, 229] width 263 height 12
type input "01"
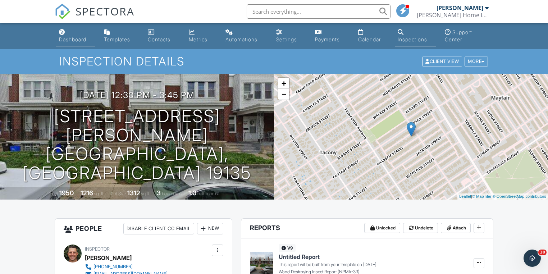
click at [86, 39] on div "Dashboard" at bounding box center [72, 39] width 27 height 6
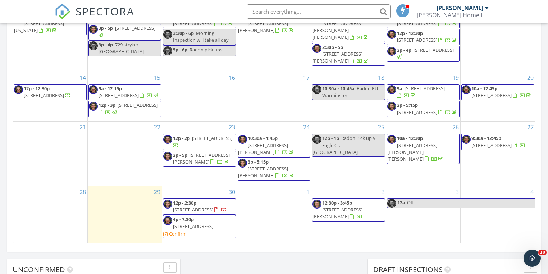
scroll to position [489, 0]
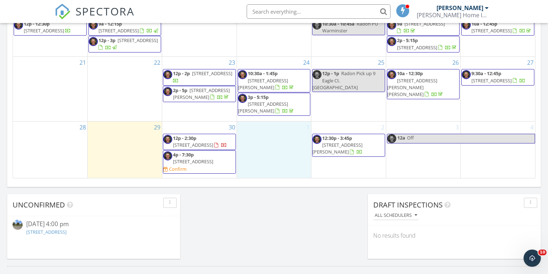
click at [267, 150] on div "1" at bounding box center [274, 149] width 74 height 57
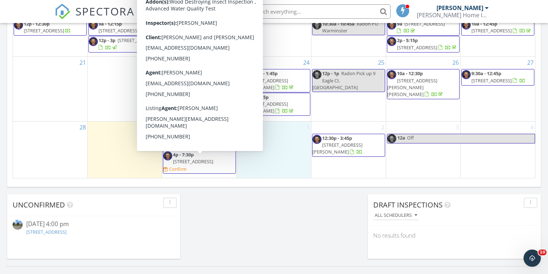
click at [202, 161] on span "148 S Main St, Dublin 18917" at bounding box center [193, 161] width 40 height 6
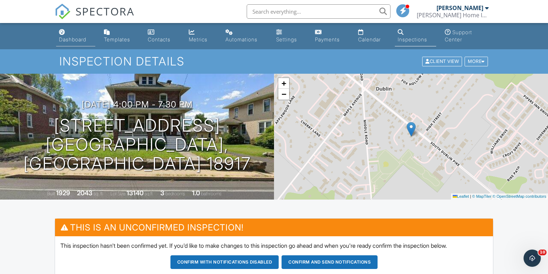
click at [79, 38] on div "Dashboard" at bounding box center [72, 39] width 27 height 6
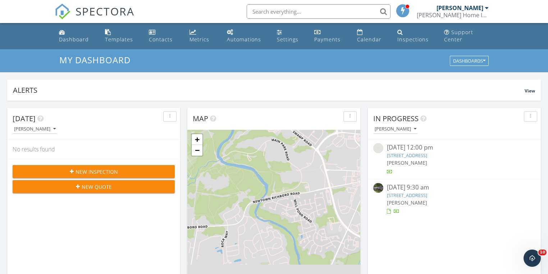
click at [91, 171] on span "New Inspection" at bounding box center [96, 172] width 42 height 8
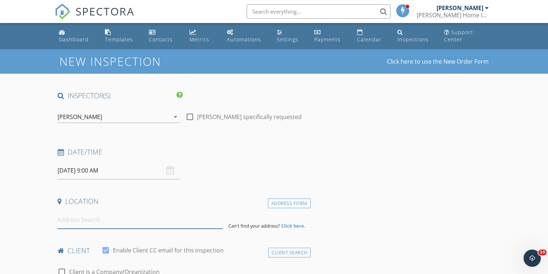
click at [93, 222] on input at bounding box center [139, 220] width 165 height 18
click at [81, 172] on input "[DATE] 9:00 AM" at bounding box center [118, 171] width 122 height 18
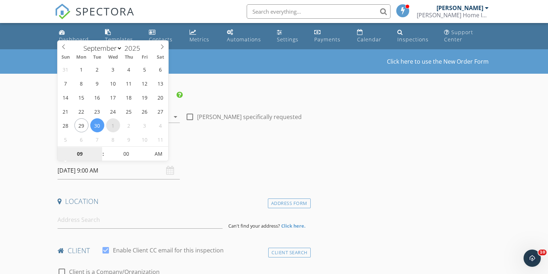
select select "9"
type input "[DATE] 9:00 AM"
type input "10"
type input "[DATE] 10:00 AM"
click at [100, 149] on span at bounding box center [99, 150] width 5 height 7
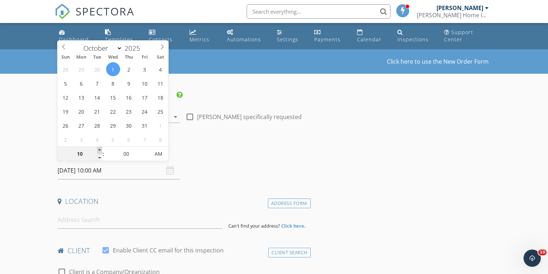
type input "11"
type input "[DATE] 11:00 AM"
click at [100, 149] on span at bounding box center [99, 150] width 5 height 7
type input "12"
type input "[DATE] 12:00 PM"
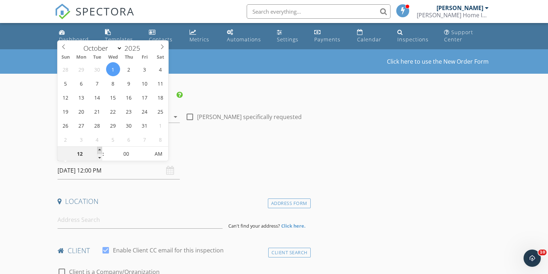
click at [100, 149] on span at bounding box center [99, 150] width 5 height 7
type input "01"
type input "[DATE] 1:00 PM"
click at [100, 150] on span at bounding box center [99, 150] width 5 height 7
drag, startPoint x: 94, startPoint y: 220, endPoint x: 98, endPoint y: 222, distance: 4.5
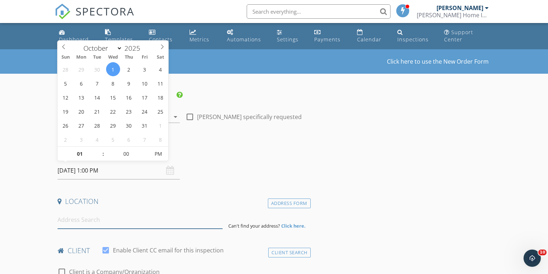
click at [94, 220] on input at bounding box center [139, 220] width 165 height 18
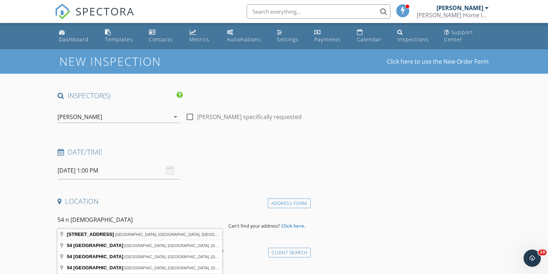
type input "54 North Church Street, Doylestown, PA, USA"
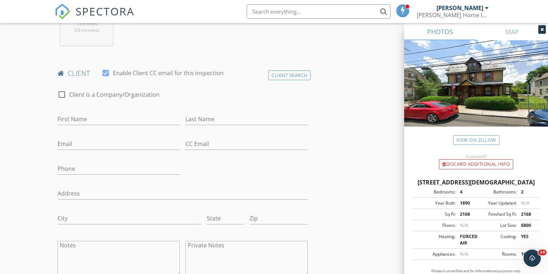
scroll to position [345, 0]
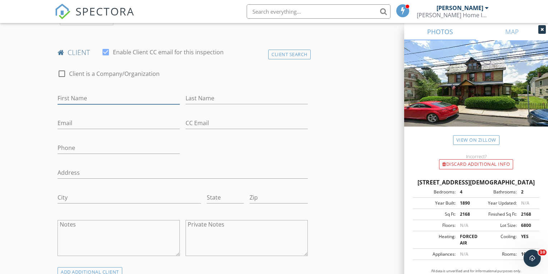
click at [73, 96] on input "First Name" at bounding box center [118, 98] width 122 height 12
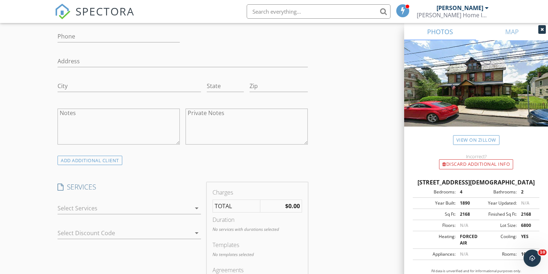
scroll to position [460, 0]
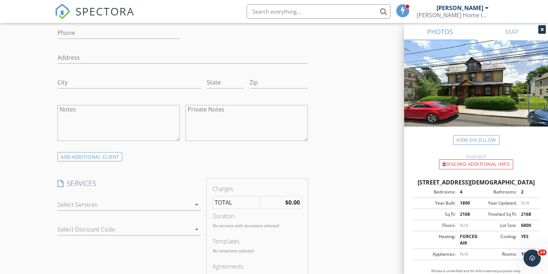
type input "[PERSON_NAME] and [PERSON_NAME]"
click at [197, 206] on icon "arrow_drop_down" at bounding box center [196, 204] width 9 height 9
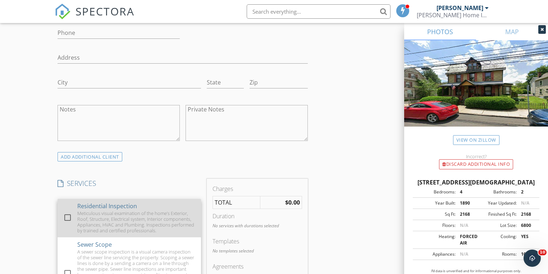
click at [69, 216] on div at bounding box center [67, 217] width 12 height 12
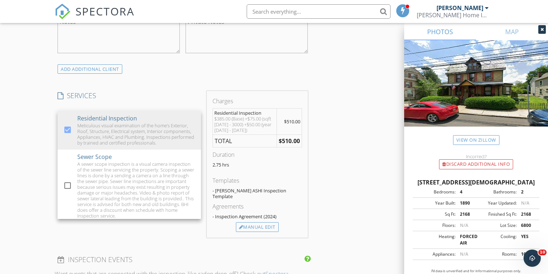
scroll to position [604, 0]
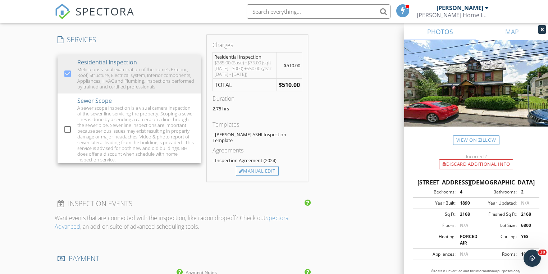
click at [40, 148] on div "New Inspection Click here to use the New Order Form INSPECTOR(S) check_box Brad…" at bounding box center [274, 140] width 548 height 1388
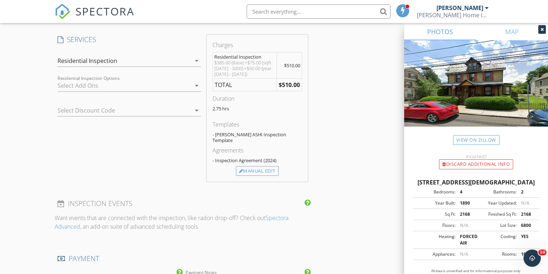
click at [196, 86] on icon "arrow_drop_down" at bounding box center [196, 85] width 9 height 9
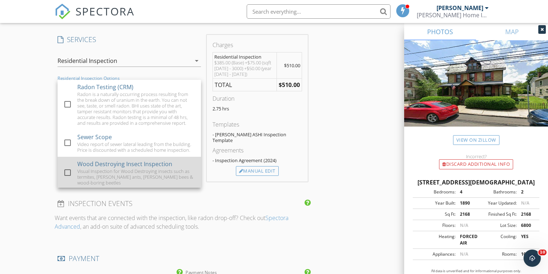
drag, startPoint x: 67, startPoint y: 171, endPoint x: 65, endPoint y: 131, distance: 39.6
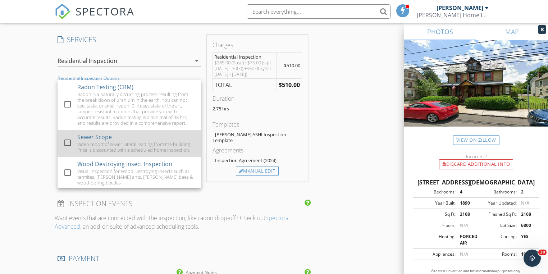
click at [67, 170] on div at bounding box center [67, 172] width 12 height 12
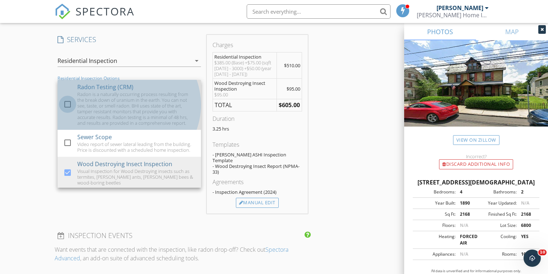
click at [69, 103] on div at bounding box center [67, 104] width 12 height 12
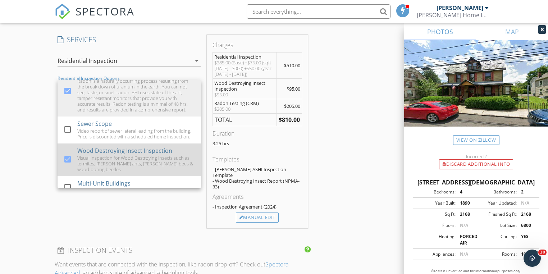
scroll to position [25, 0]
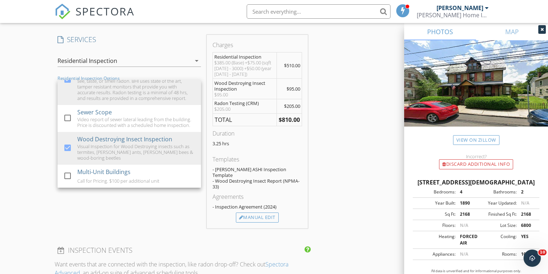
click at [34, 160] on div "New Inspection Click here to use the New Order Form INSPECTOR(S) check_box Brad…" at bounding box center [274, 163] width 548 height 1435
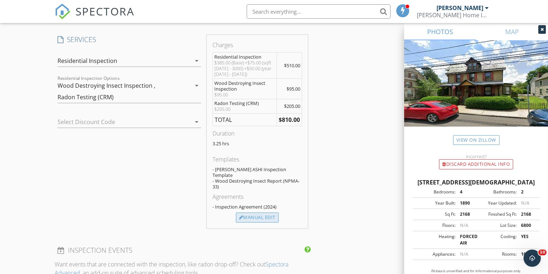
click at [252, 212] on div "Manual Edit" at bounding box center [257, 217] width 43 height 10
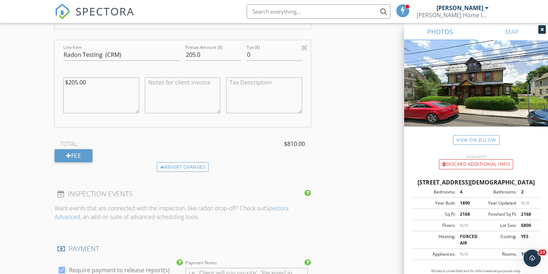
scroll to position [891, 0]
click at [86, 156] on div "Fee" at bounding box center [74, 154] width 38 height 13
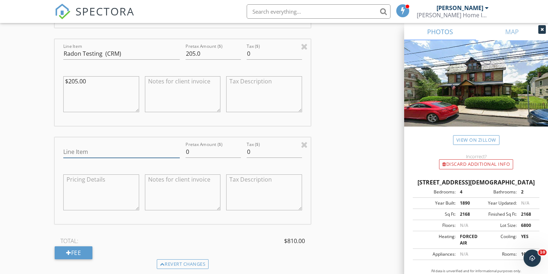
click at [122, 152] on input "Line Item" at bounding box center [121, 152] width 116 height 12
type input "Detached Garage Structure"
click at [208, 153] on input "0" at bounding box center [212, 152] width 55 height 12
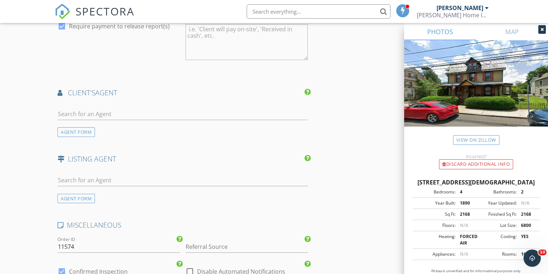
scroll to position [1236, 0]
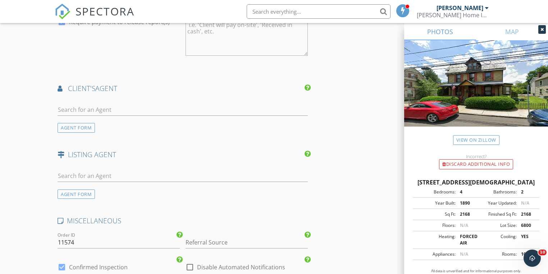
type input "200"
click at [97, 109] on input "text" at bounding box center [182, 110] width 250 height 12
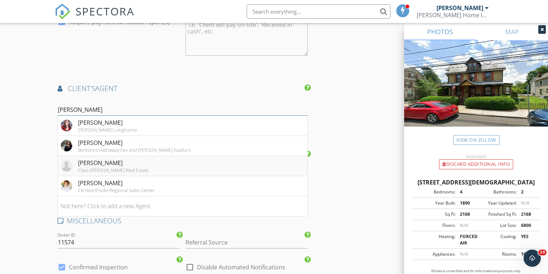
type input "heather"
click at [91, 164] on div "[PERSON_NAME]" at bounding box center [113, 162] width 70 height 9
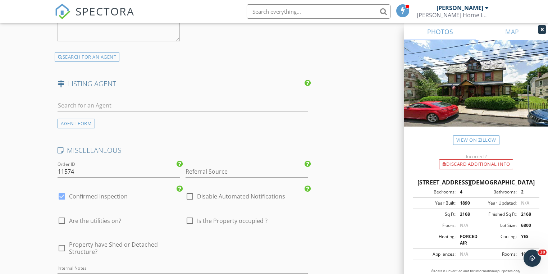
scroll to position [1523, 0]
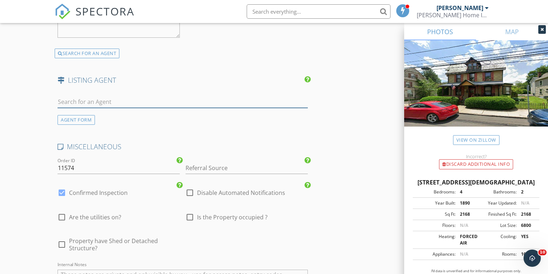
click at [91, 98] on input "text" at bounding box center [182, 102] width 250 height 12
drag, startPoint x: 93, startPoint y: 100, endPoint x: 89, endPoint y: 98, distance: 4.5
click at [91, 99] on input "text" at bounding box center [182, 102] width 250 height 12
type input "megan waits"
click at [143, 113] on div "No results found. Click to add a new Agent" at bounding box center [115, 117] width 108 height 9
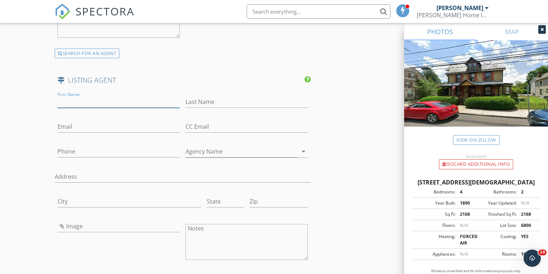
click at [84, 97] on input "First Name" at bounding box center [118, 102] width 122 height 12
type input "Megan"
type input "Waits"
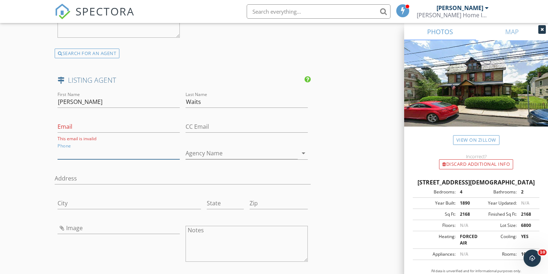
paste input "[PHONE_NUMBER]"
type input "[PHONE_NUMBER]"
click at [70, 121] on input "Email" at bounding box center [118, 127] width 122 height 12
click at [96, 124] on input "Email" at bounding box center [118, 127] width 122 height 12
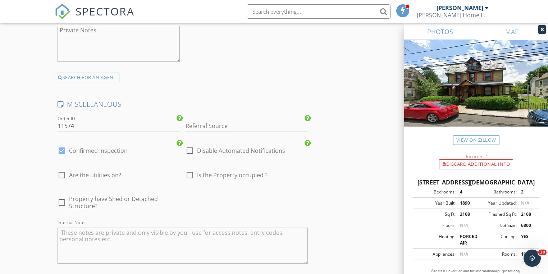
scroll to position [1782, 0]
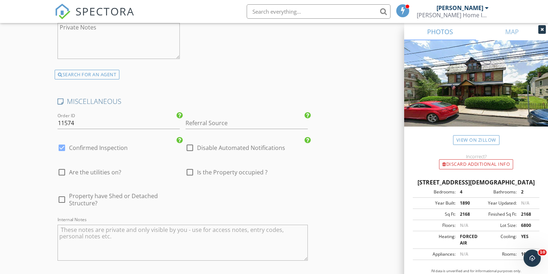
type input "[EMAIL_ADDRESS][DOMAIN_NAME]"
click at [100, 227] on textarea "Internal Notes" at bounding box center [182, 243] width 250 height 36
type textarea "Vacant"
click at [61, 166] on div at bounding box center [62, 172] width 12 height 12
checkbox input "true"
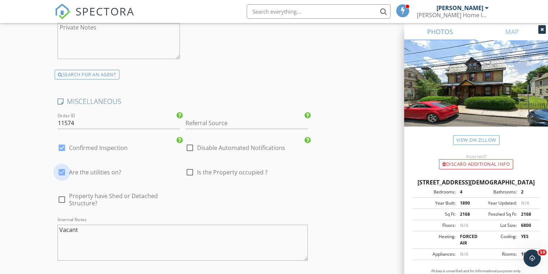
type input "3.25"
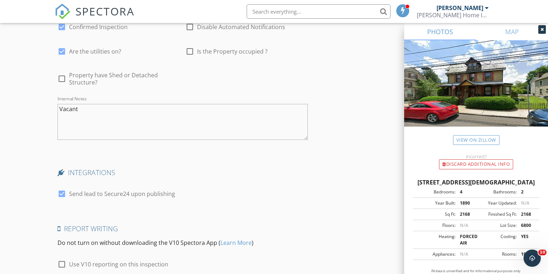
scroll to position [1817, 0]
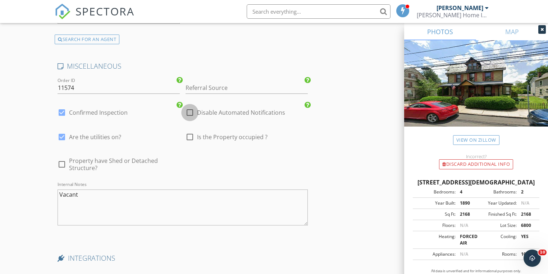
click at [185, 108] on div at bounding box center [190, 112] width 12 height 12
checkbox input "true"
click at [59, 106] on div at bounding box center [62, 112] width 12 height 12
checkbox input "false"
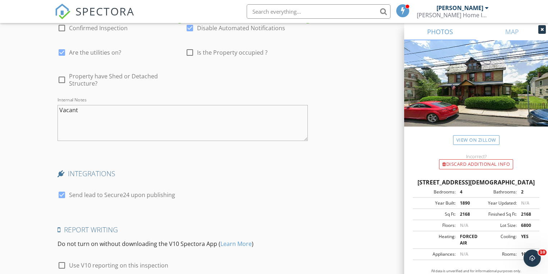
scroll to position [1961, 0]
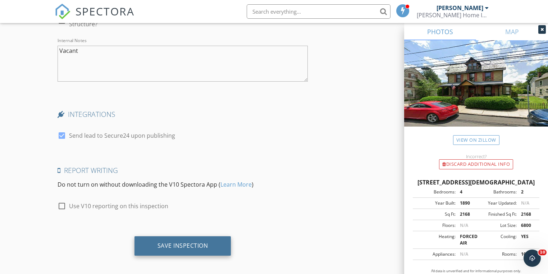
click at [174, 242] on div "Save Inspection" at bounding box center [182, 245] width 51 height 7
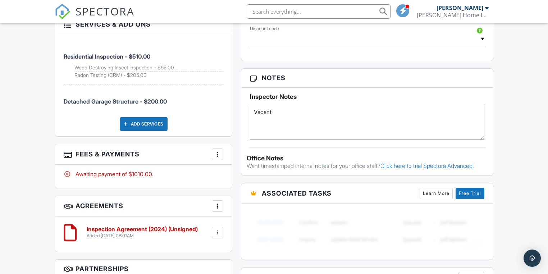
scroll to position [546, 0]
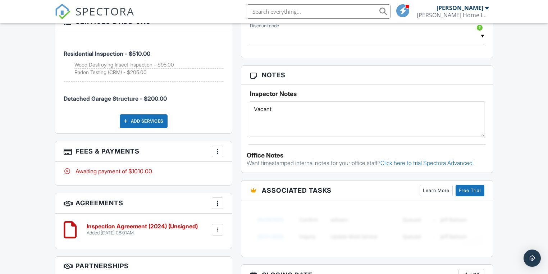
click at [214, 153] on div at bounding box center [217, 151] width 7 height 7
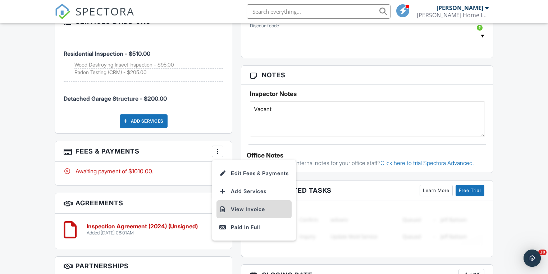
scroll to position [0, 0]
click at [245, 208] on li "View Invoice" at bounding box center [253, 209] width 75 height 18
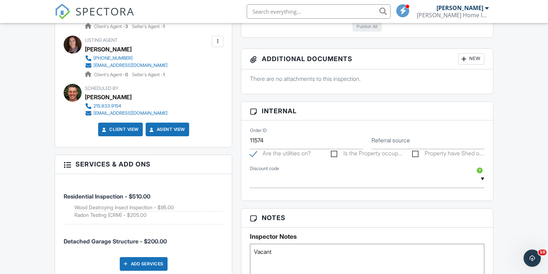
scroll to position [402, 0]
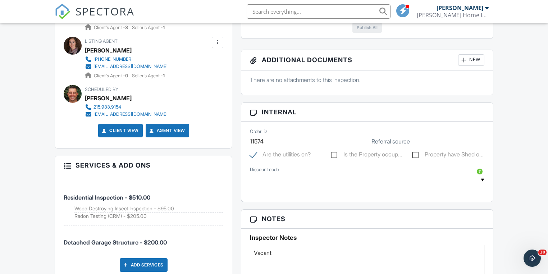
click at [417, 155] on label "Property have Shed o..." at bounding box center [447, 155] width 71 height 9
click at [416, 155] on input "Property have Shed o..." at bounding box center [414, 155] width 5 height 5
checkbox input "true"
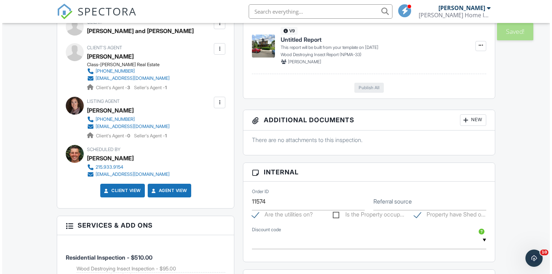
scroll to position [287, 0]
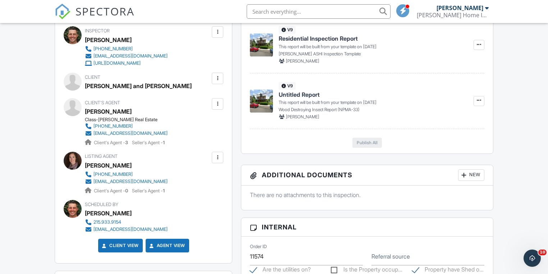
click at [214, 78] on div at bounding box center [217, 78] width 7 height 7
click at [205, 98] on li "Edit" at bounding box center [200, 100] width 37 height 18
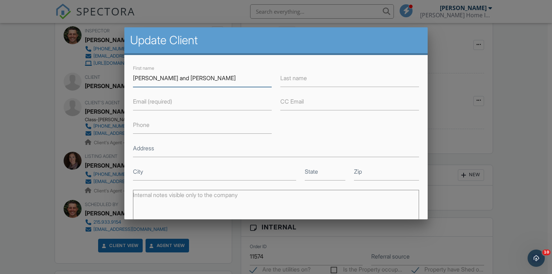
click at [211, 84] on input "[PERSON_NAME] and [PERSON_NAME]" at bounding box center [202, 78] width 139 height 18
drag, startPoint x: 185, startPoint y: 80, endPoint x: 147, endPoint y: 78, distance: 38.5
click at [147, 78] on input "[PERSON_NAME] and [PERSON_NAME]" at bounding box center [202, 78] width 139 height 18
type input "[PERSON_NAME]"
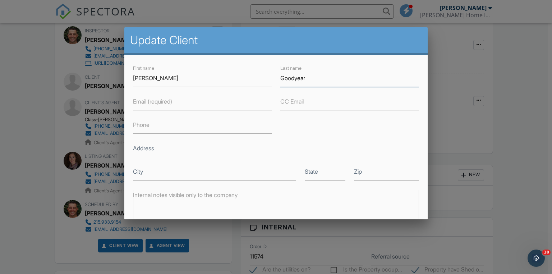
type input "Goodyear"
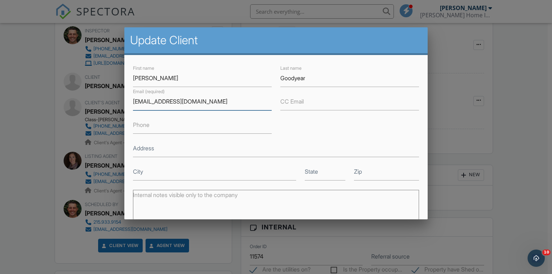
type input "[EMAIL_ADDRESS][DOMAIN_NAME]"
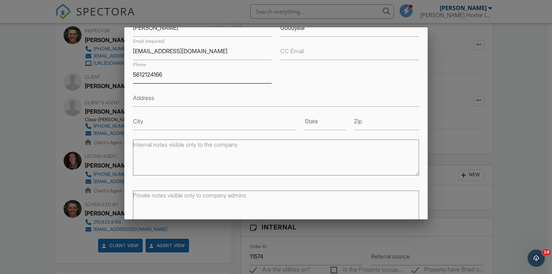
scroll to position [89, 0]
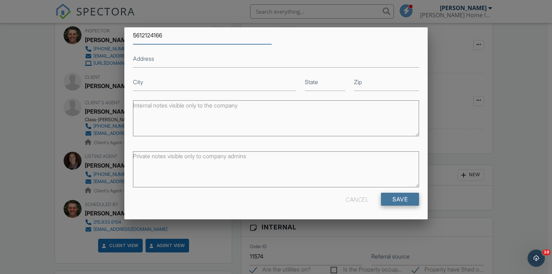
type input "5612124166"
click at [392, 194] on input "Save" at bounding box center [400, 199] width 38 height 13
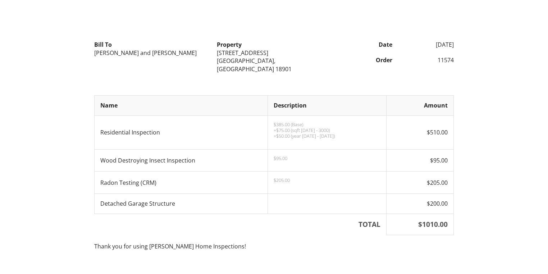
scroll to position [88, 0]
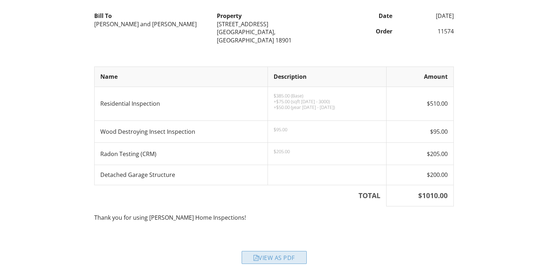
click at [266, 255] on div "View as PDF" at bounding box center [273, 257] width 65 height 13
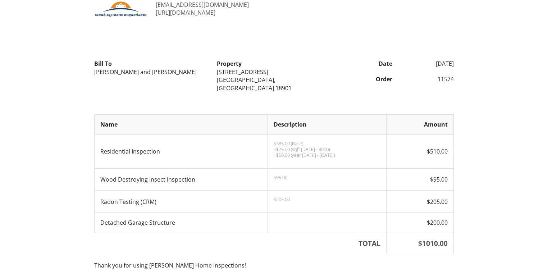
scroll to position [0, 0]
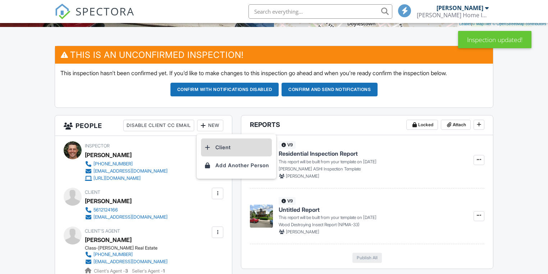
click at [232, 146] on li "Client" at bounding box center [236, 147] width 71 height 18
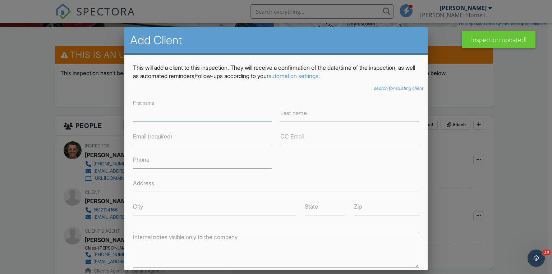
click at [160, 117] on input "First name" at bounding box center [202, 113] width 139 height 18
type input "Cailin"
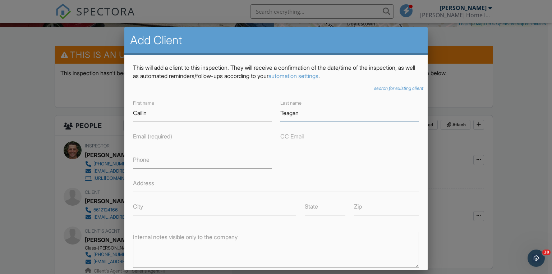
type input "Teagan"
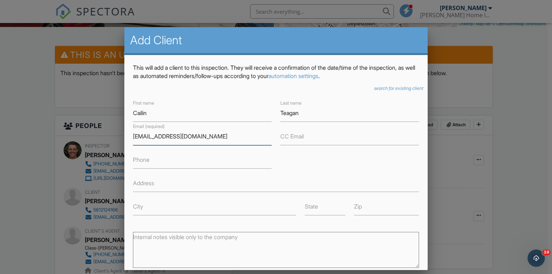
type input "cteagan9@gmail.com"
click at [147, 164] on input "Phone" at bounding box center [202, 160] width 139 height 18
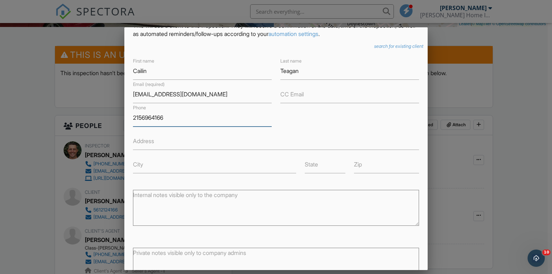
scroll to position [95, 0]
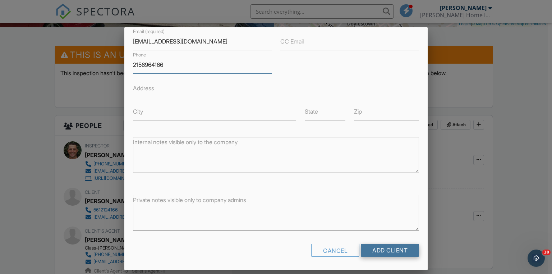
type input "2156964166"
click at [389, 246] on input "Add Client" at bounding box center [390, 250] width 58 height 13
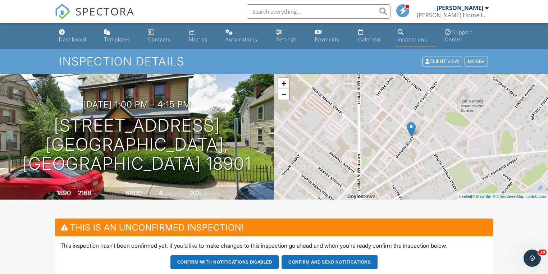
click at [306, 260] on button "Confirm and send notifications" at bounding box center [329, 262] width 96 height 14
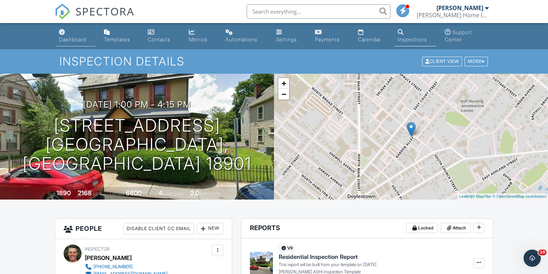
click at [76, 37] on div "Dashboard" at bounding box center [72, 39] width 27 height 6
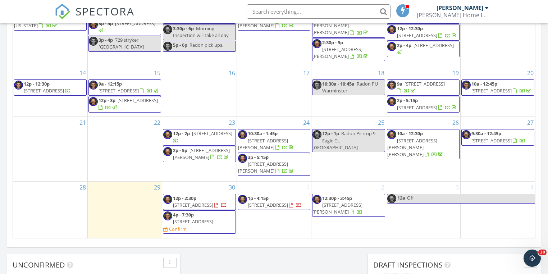
scroll to position [431, 0]
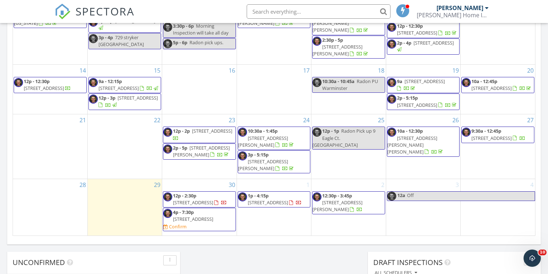
click at [186, 223] on div "Confirm" at bounding box center [178, 226] width 18 height 6
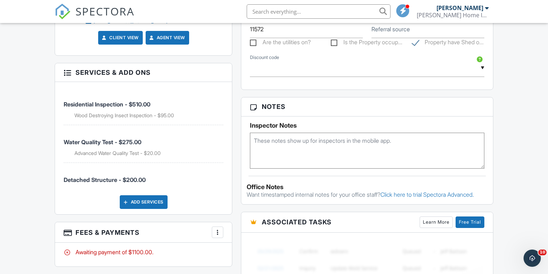
scroll to position [517, 0]
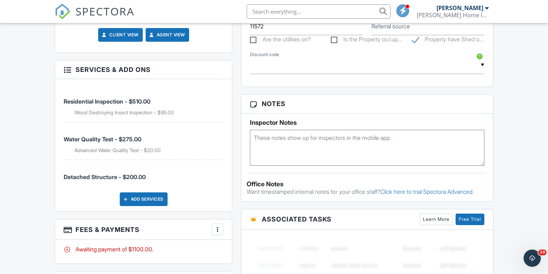
paste textarea "8914"
click at [254, 141] on textarea "8914" at bounding box center [367, 148] width 234 height 36
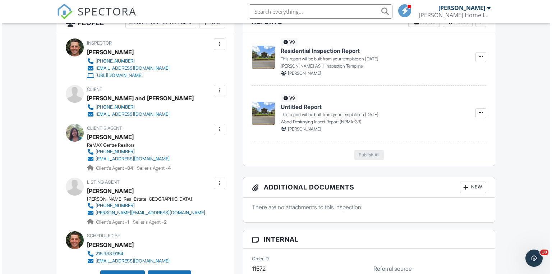
scroll to position [259, 0]
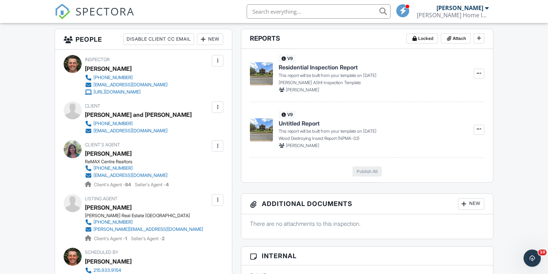
type textarea "LB 8914"
click at [218, 106] on div at bounding box center [217, 106] width 7 height 7
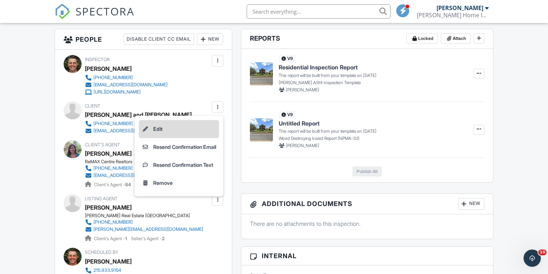
click at [168, 127] on li "Edit" at bounding box center [179, 129] width 80 height 18
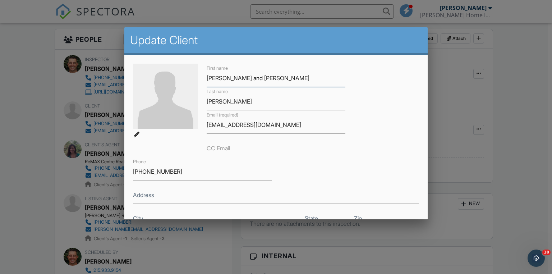
click at [265, 77] on input "Mike and Philomena" at bounding box center [276, 78] width 139 height 18
drag, startPoint x: 254, startPoint y: 79, endPoint x: 221, endPoint y: 79, distance: 33.1
click at [221, 79] on input "Mike and Philomena" at bounding box center [276, 78] width 139 height 18
click at [226, 79] on input "Mike and Philomena" at bounding box center [276, 78] width 139 height 18
drag, startPoint x: 230, startPoint y: 79, endPoint x: 205, endPoint y: 79, distance: 25.5
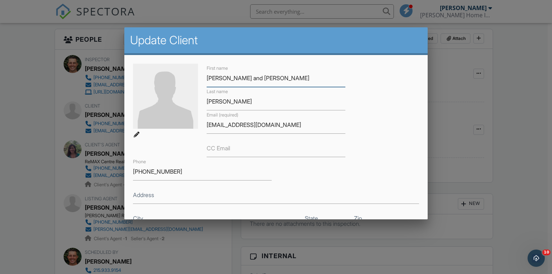
click at [205, 79] on div "First name Mike and Philomena" at bounding box center [275, 75] width 147 height 23
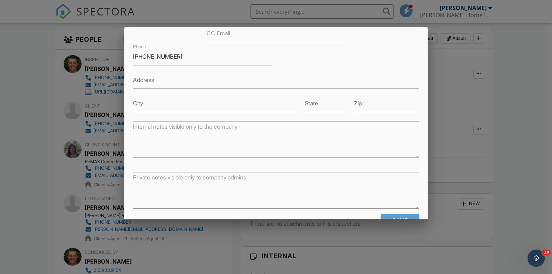
scroll to position [136, 0]
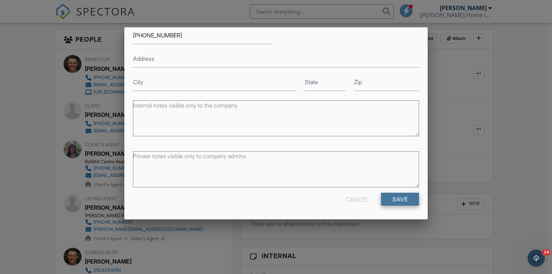
type input "[PERSON_NAME]"
click at [403, 198] on input "Save" at bounding box center [400, 199] width 38 height 13
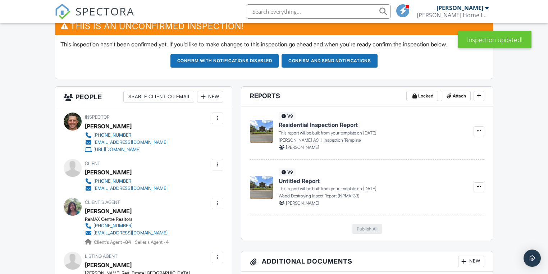
click at [211, 98] on div "New" at bounding box center [210, 96] width 26 height 11
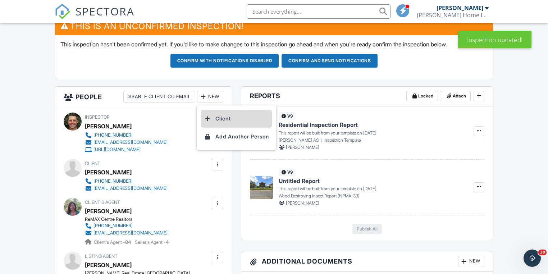
click at [229, 116] on li "Client" at bounding box center [236, 119] width 71 height 18
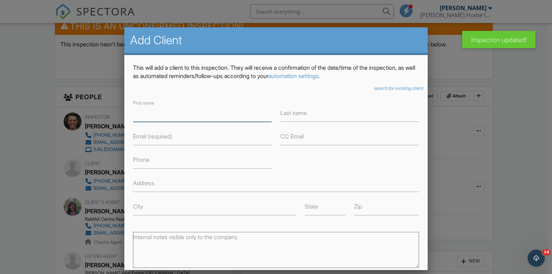
click at [150, 117] on input "First name" at bounding box center [202, 113] width 139 height 18
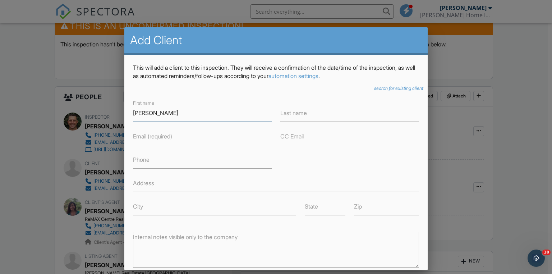
type input "Mike"
drag, startPoint x: 163, startPoint y: 137, endPoint x: 151, endPoint y: 139, distance: 12.8
click at [151, 139] on label "Email (required)" at bounding box center [152, 136] width 39 height 8
click at [151, 139] on input "Email (required)" at bounding box center [202, 137] width 139 height 18
paste input "mmppww2000@gmail.com"
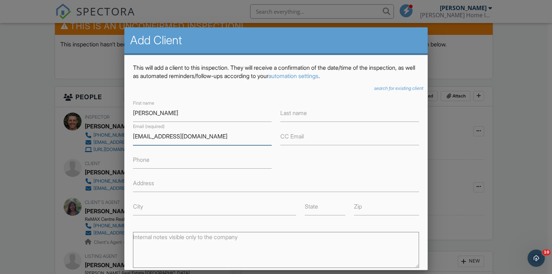
type input "mmppww2000@gmail.com"
paste input "267-574-1788"
type input "267-574-1788"
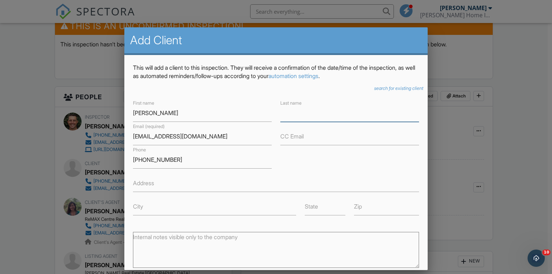
paste input "Woelk"
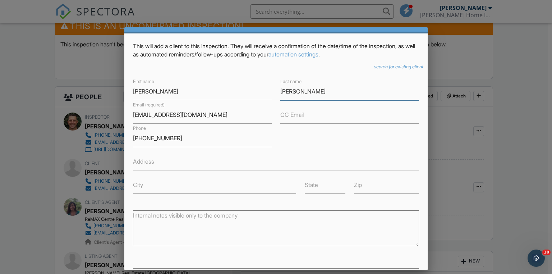
scroll to position [86, 0]
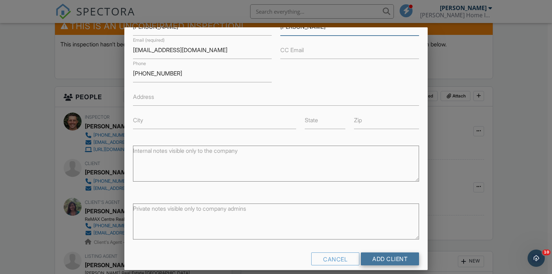
type input "Woelk"
click at [385, 256] on input "Add Client" at bounding box center [390, 258] width 58 height 13
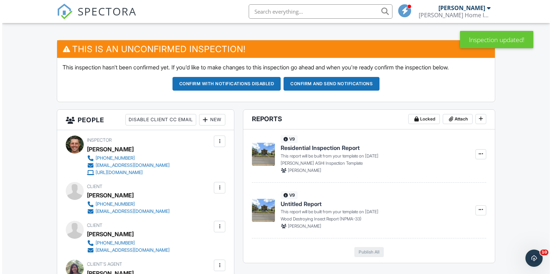
scroll to position [230, 0]
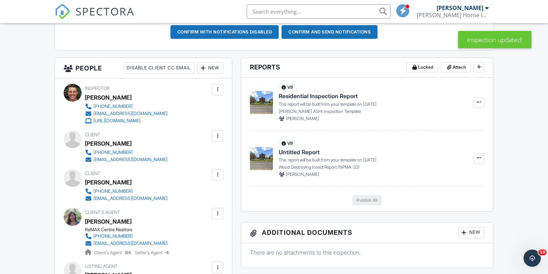
click at [216, 137] on div at bounding box center [217, 135] width 7 height 7
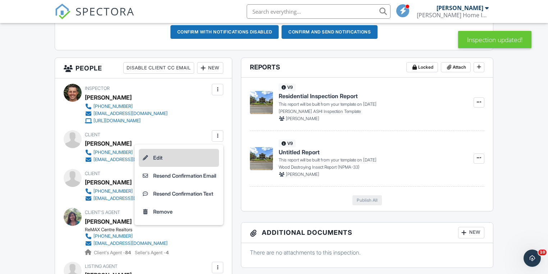
click at [203, 152] on li "Edit" at bounding box center [179, 158] width 80 height 18
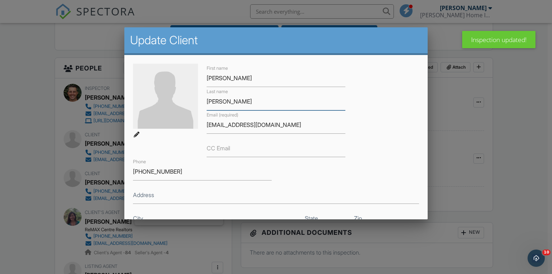
drag, startPoint x: 250, startPoint y: 104, endPoint x: 189, endPoint y: 100, distance: 61.3
click at [189, 100] on div "First name [PERSON_NAME] Last name [PERSON_NAME] Email (required) [EMAIL_ADDRES…" at bounding box center [276, 145] width 295 height 163
paste input "Hulbrin"
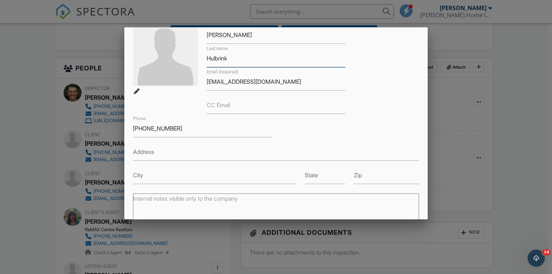
scroll to position [0, 0]
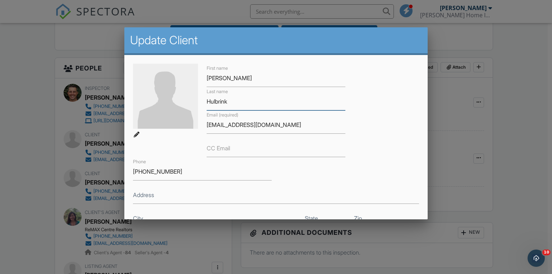
type input "Hulbrink"
drag, startPoint x: 242, startPoint y: 78, endPoint x: 208, endPoint y: 78, distance: 34.5
click at [208, 78] on input "[PERSON_NAME]" at bounding box center [276, 78] width 139 height 18
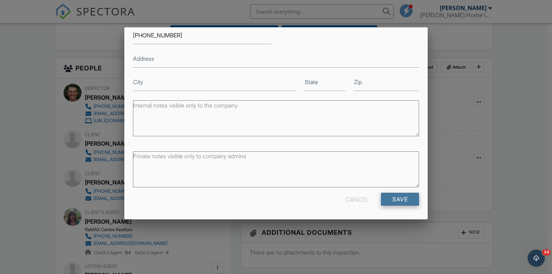
click at [392, 203] on input "Save" at bounding box center [400, 199] width 38 height 13
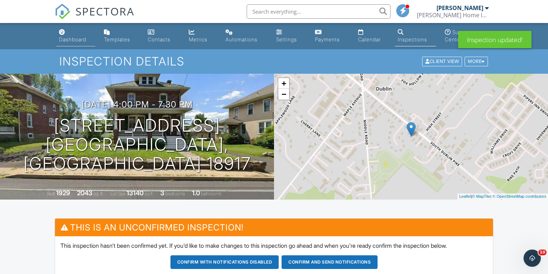
click at [75, 42] on div "Dashboard" at bounding box center [72, 39] width 27 height 6
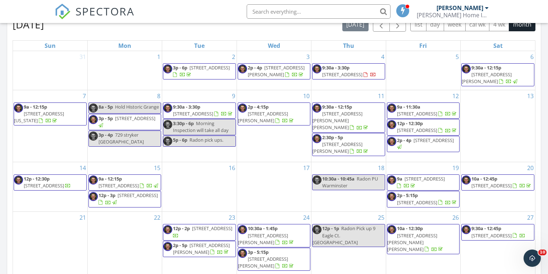
scroll to position [431, 0]
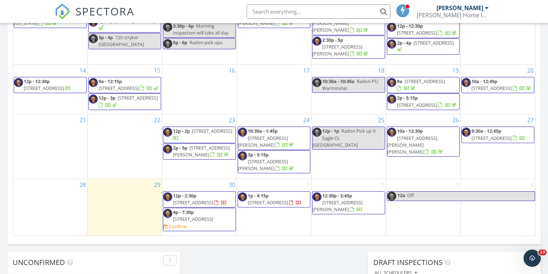
click at [272, 201] on span "[STREET_ADDRESS]" at bounding box center [268, 202] width 40 height 6
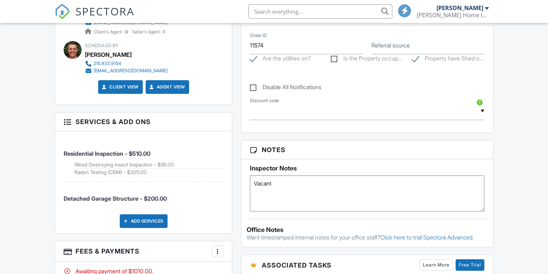
click at [285, 191] on textarea "Vacant" at bounding box center [367, 193] width 234 height 36
paste textarea "There is a lockbox on the front door. Combo 0521. Access to garage is on right …"
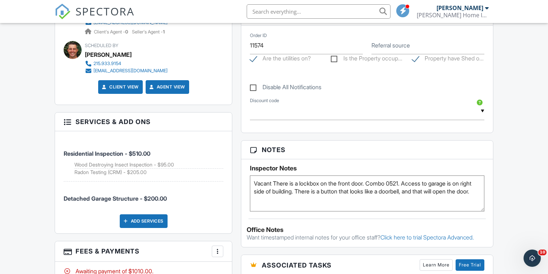
type textarea "Vacant There is a lockbox on the front door. Combo 0521. Access to garage is on…"
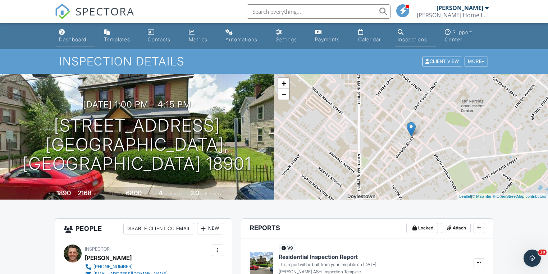
click at [74, 39] on div "Dashboard" at bounding box center [72, 39] width 27 height 6
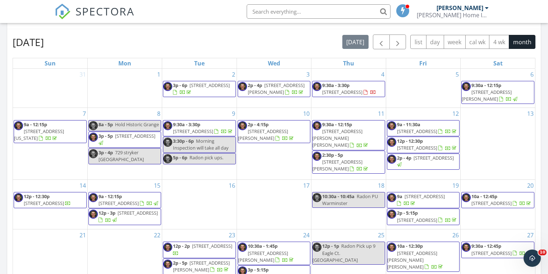
scroll to position [460, 0]
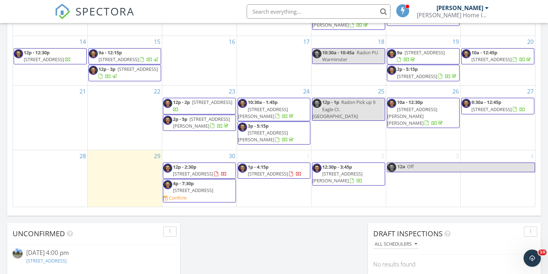
click at [201, 188] on span "[STREET_ADDRESS]" at bounding box center [193, 190] width 40 height 6
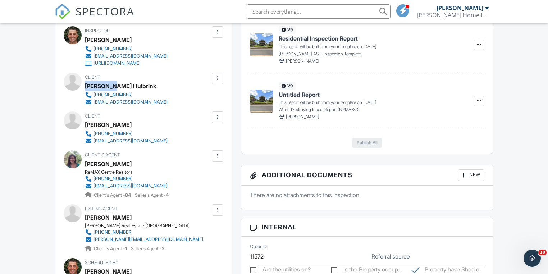
drag, startPoint x: 114, startPoint y: 86, endPoint x: 87, endPoint y: 87, distance: 27.0
click at [87, 87] on div "Philomena Hulbrink" at bounding box center [120, 85] width 71 height 11
copy div "Philomena"
click at [108, 123] on div "Mike Woelk" at bounding box center [108, 124] width 47 height 11
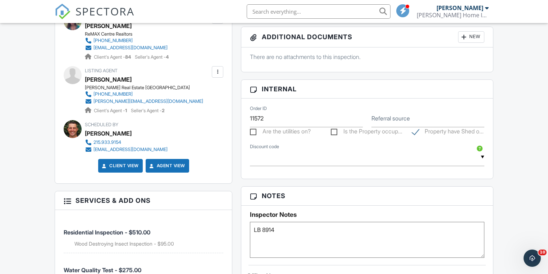
scroll to position [517, 0]
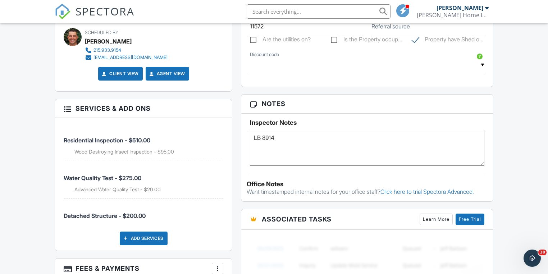
click at [123, 188] on li "Advanced Water Quality Test - $20.00" at bounding box center [148, 189] width 149 height 7
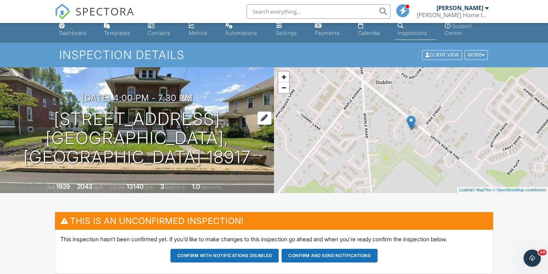
scroll to position [0, 0]
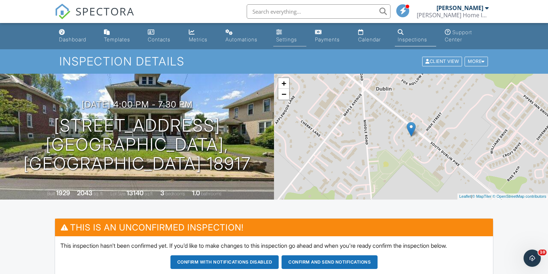
click at [283, 40] on div "Settings" at bounding box center [286, 39] width 21 height 6
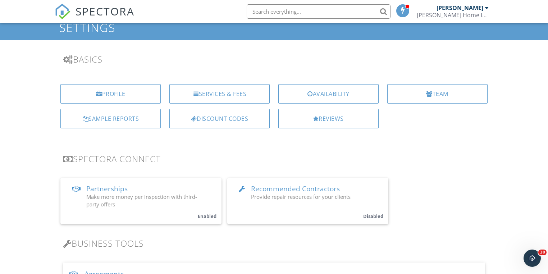
scroll to position [29, 0]
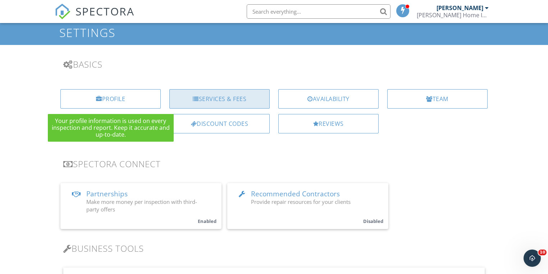
click at [208, 95] on div "Services & Fees" at bounding box center [219, 98] width 100 height 19
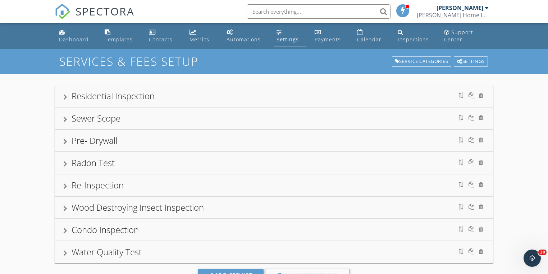
click at [113, 246] on div "Water Quality Test" at bounding box center [106, 252] width 70 height 12
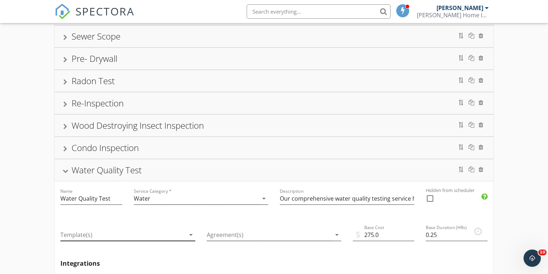
scroll to position [144, 0]
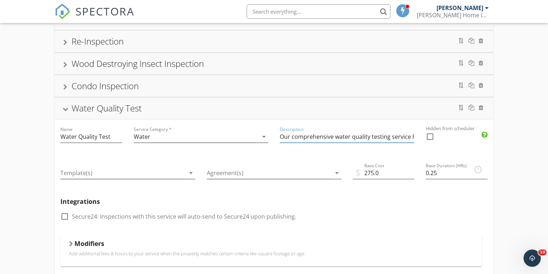
click at [393, 135] on input "Our comprehensive water quality testing service helps ensure that the water flo…" at bounding box center [347, 137] width 134 height 12
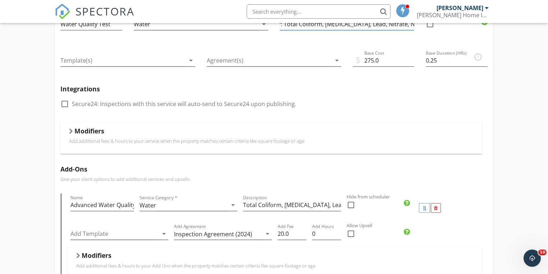
scroll to position [259, 0]
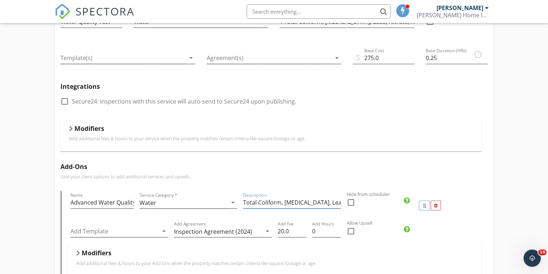
drag, startPoint x: 328, startPoint y: 202, endPoint x: 350, endPoint y: 217, distance: 26.0
click at [328, 203] on input "Total Coliform, [MEDICAL_DATA], Lead, Nitrate, Nitrite, Turbidity Plus: Iron, M…" at bounding box center [292, 203] width 98 height 12
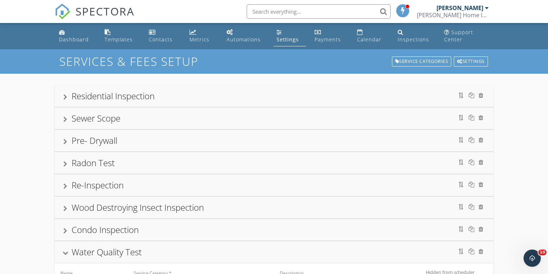
scroll to position [0, 0]
click at [74, 39] on div "Dashboard" at bounding box center [74, 39] width 30 height 7
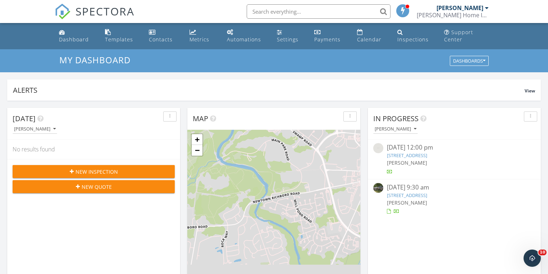
click at [419, 154] on link "[STREET_ADDRESS]" at bounding box center [407, 155] width 40 height 6
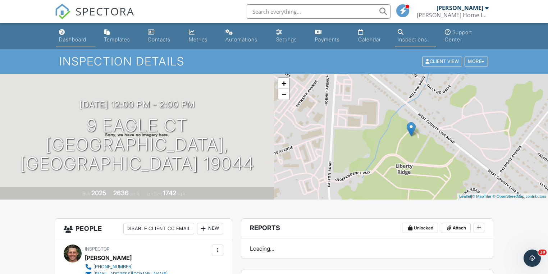
click at [69, 38] on div "Dashboard" at bounding box center [72, 39] width 27 height 6
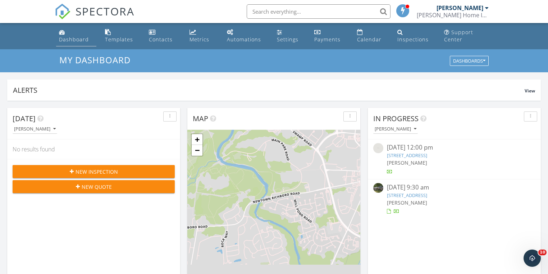
click at [81, 39] on div "Dashboard" at bounding box center [74, 39] width 30 height 7
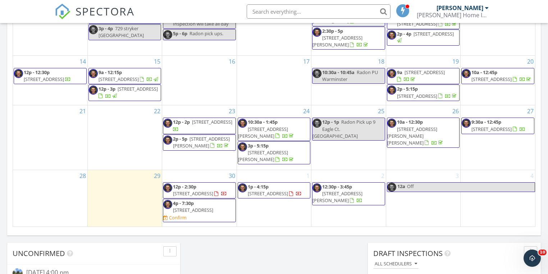
scroll to position [517, 0]
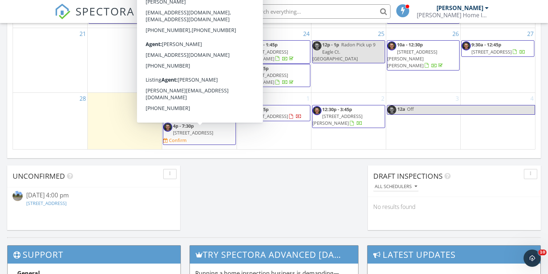
click at [213, 130] on span "[STREET_ADDRESS]" at bounding box center [193, 132] width 40 height 6
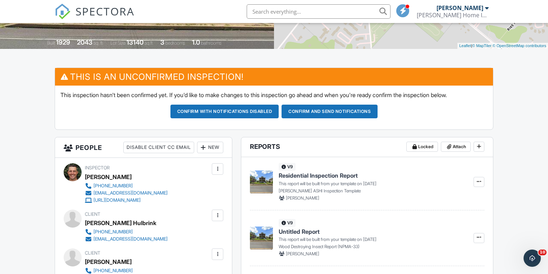
scroll to position [144, 0]
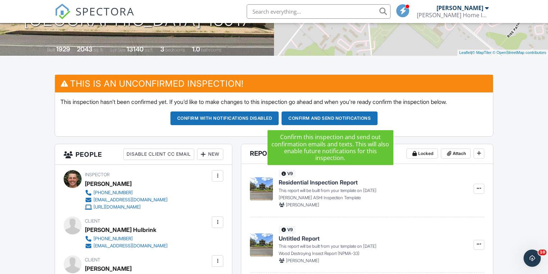
click at [305, 117] on button "Confirm and send notifications" at bounding box center [329, 118] width 96 height 14
